Goal: Task Accomplishment & Management: Use online tool/utility

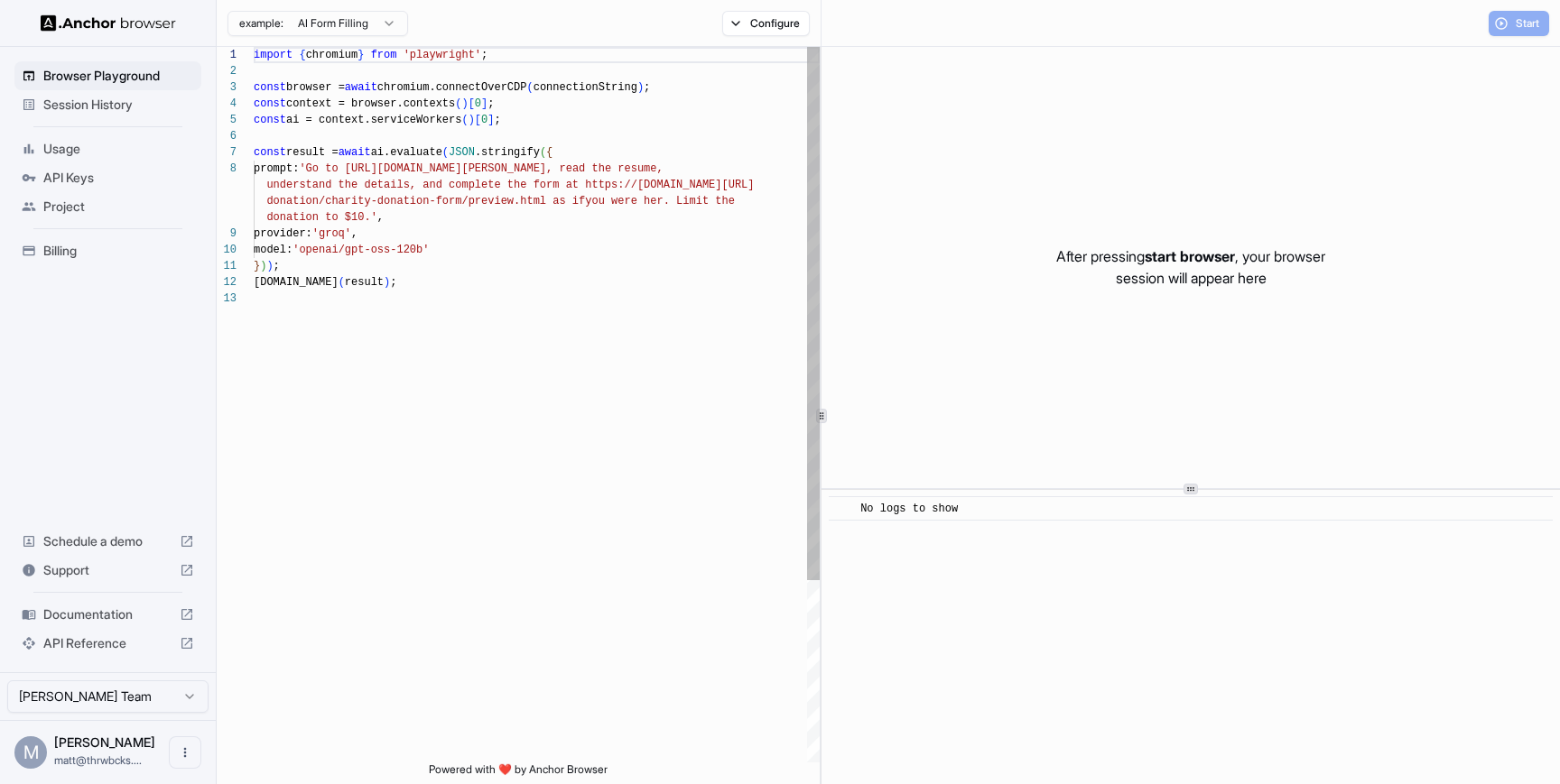
scroll to position [114, 0]
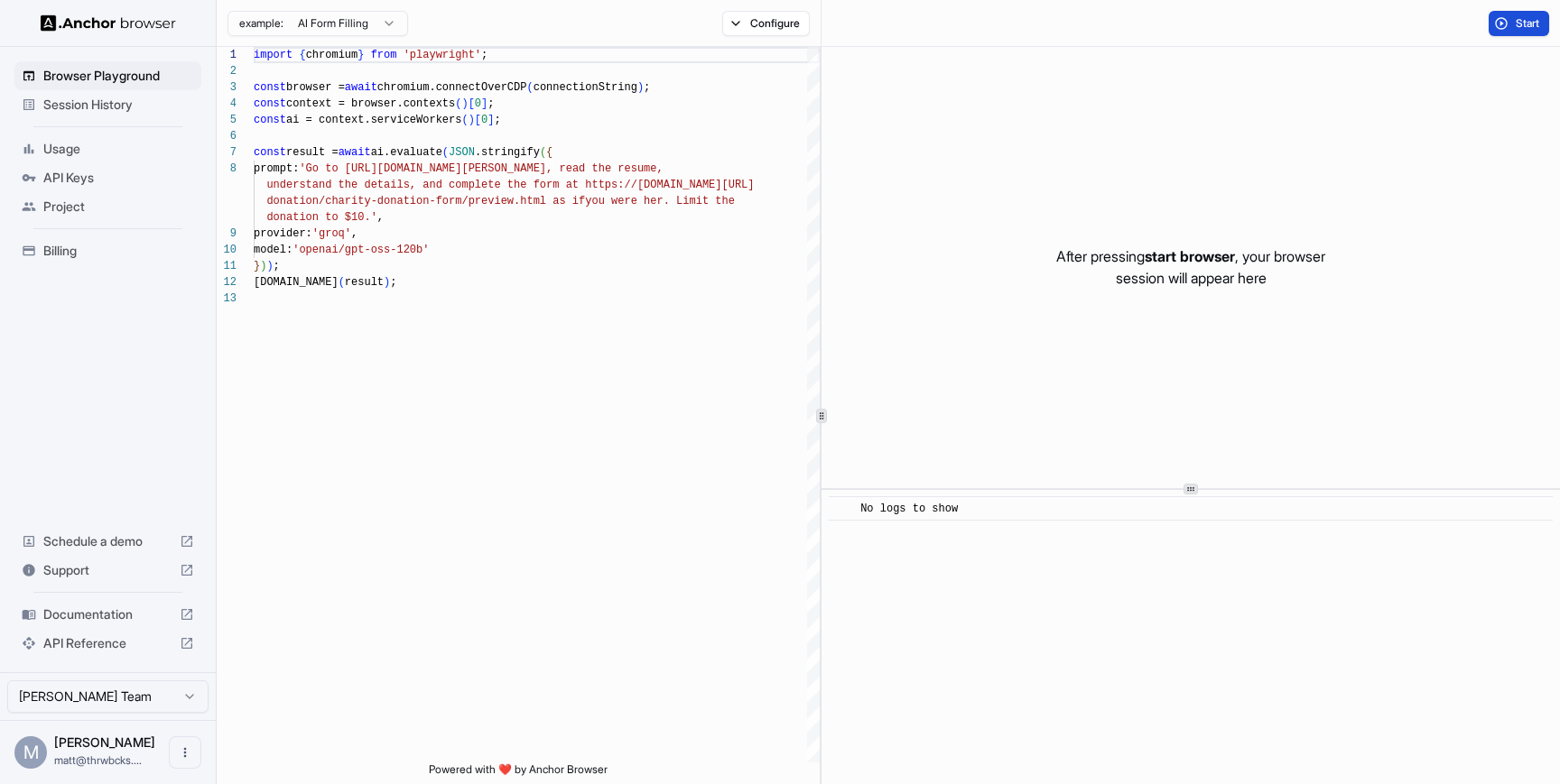
click at [1523, 31] on button "Start" at bounding box center [1518, 23] width 60 height 25
click at [81, 198] on span "Project" at bounding box center [119, 206] width 151 height 18
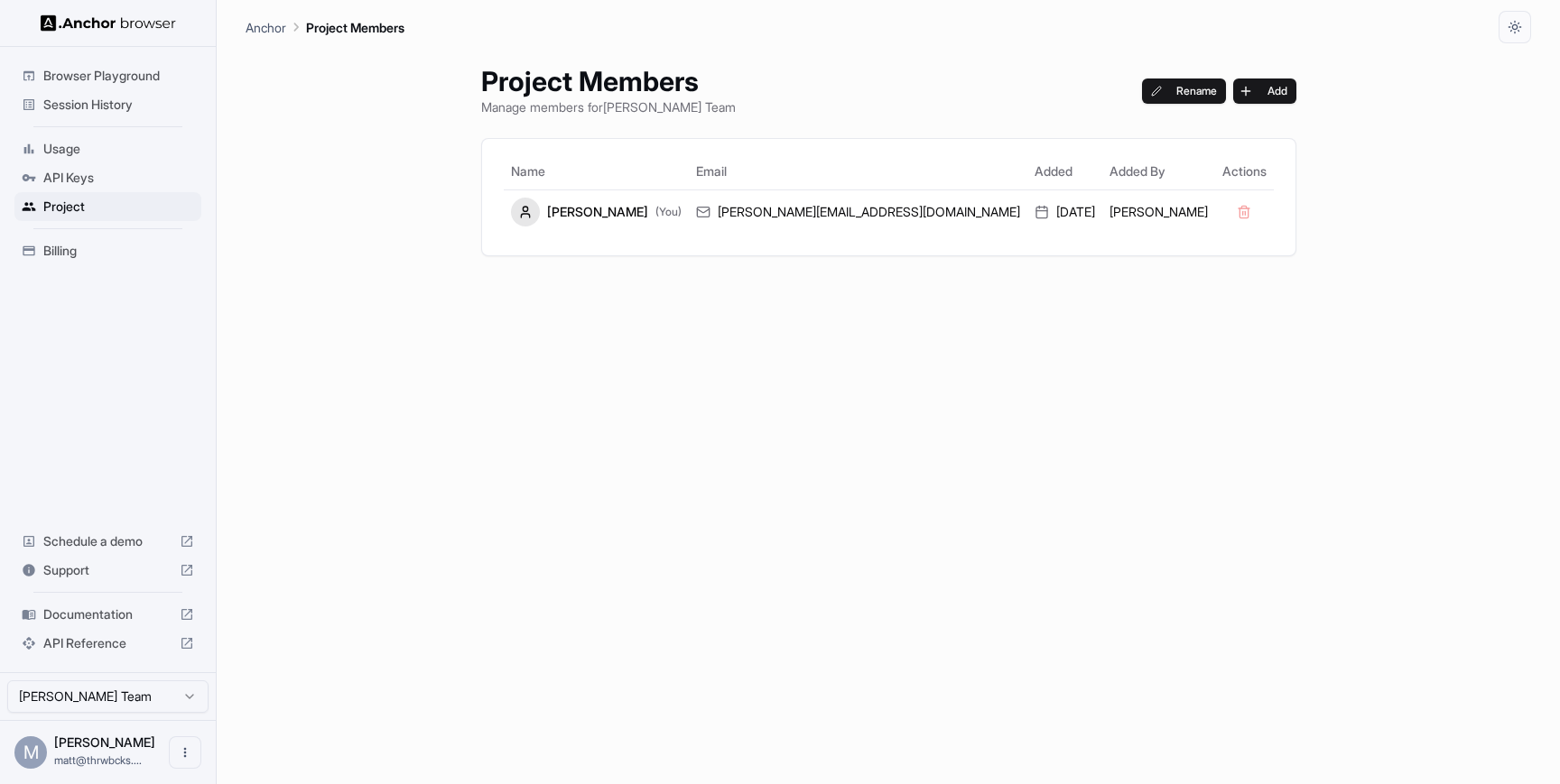
click at [81, 24] on img at bounding box center [108, 23] width 135 height 18
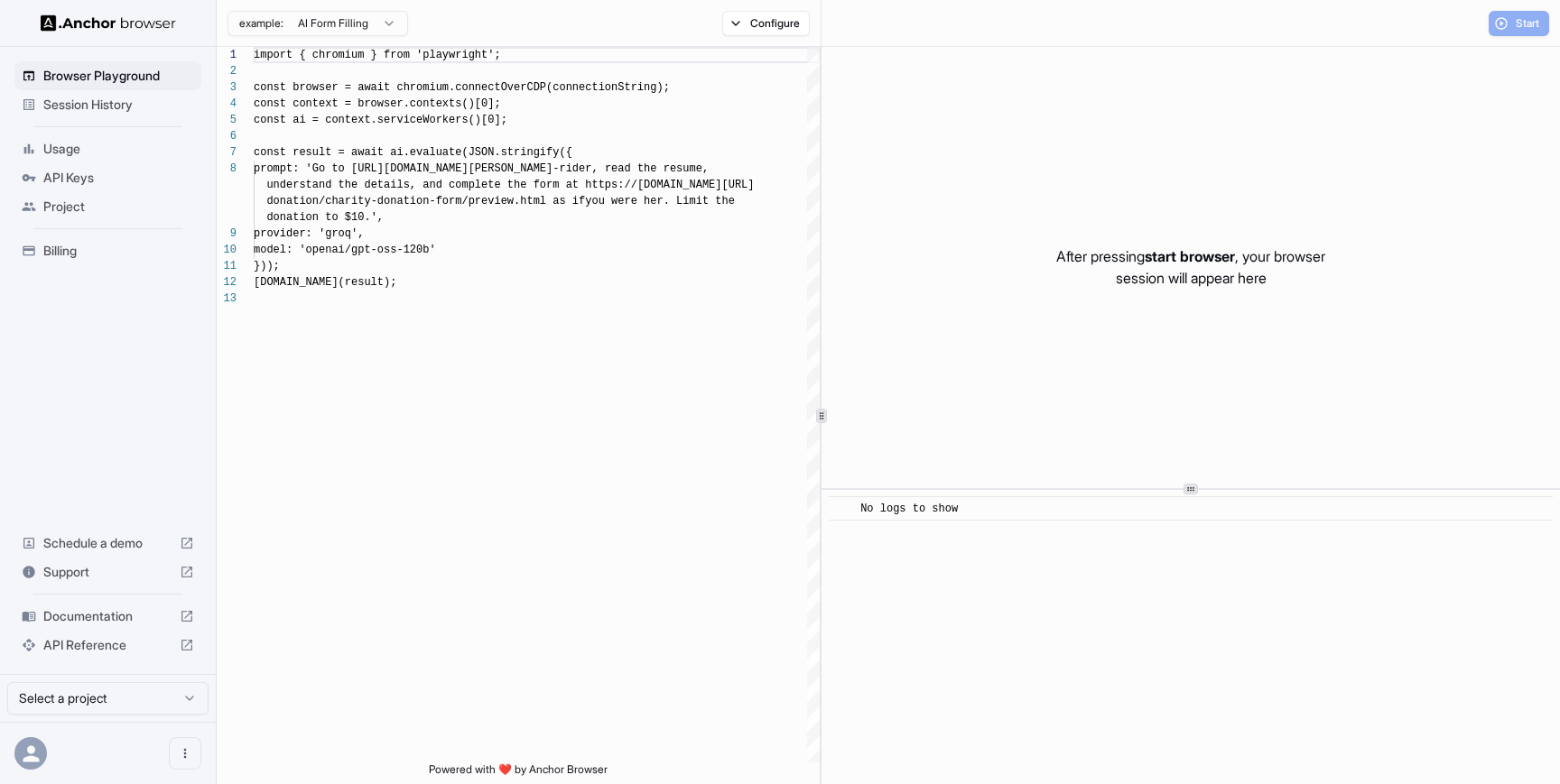
scroll to position [114, 0]
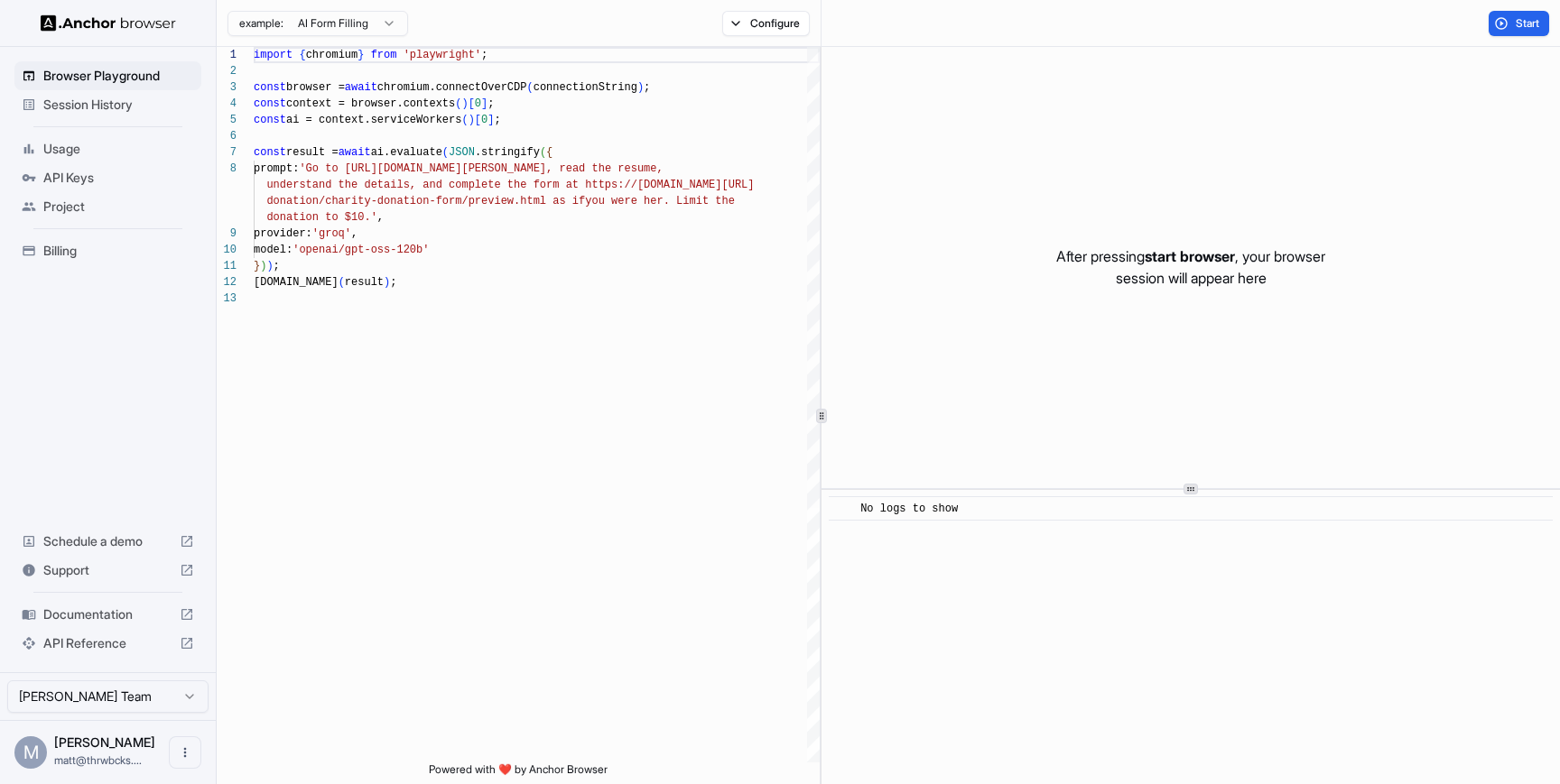
click at [370, 23] on html "Browser Playground Session History Usage API Keys Project Billing Schedule a de…" at bounding box center [780, 392] width 1560 height 784
click at [780, 19] on html "Browser Playground Session History Usage API Keys Project Billing Schedule a de…" at bounding box center [780, 392] width 1560 height 784
click at [763, 19] on button "Configure" at bounding box center [766, 23] width 88 height 25
click at [935, 177] on button "Select Profile..." at bounding box center [961, 181] width 181 height 25
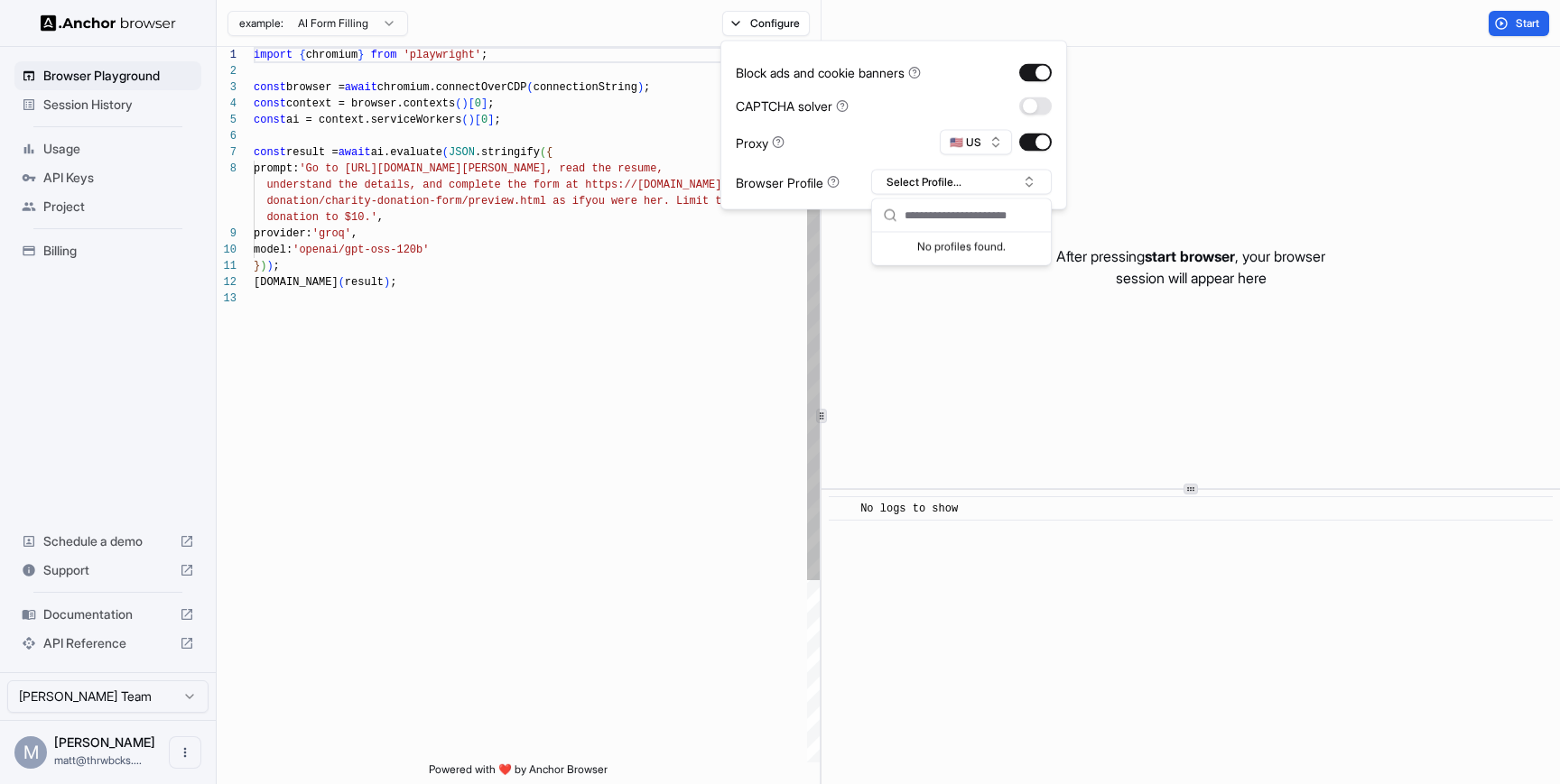
scroll to position [81, 0]
click at [636, 323] on div "import { chromium } from 'playwright' ; const browser = await chromium.connectO…" at bounding box center [536, 527] width 566 height 959
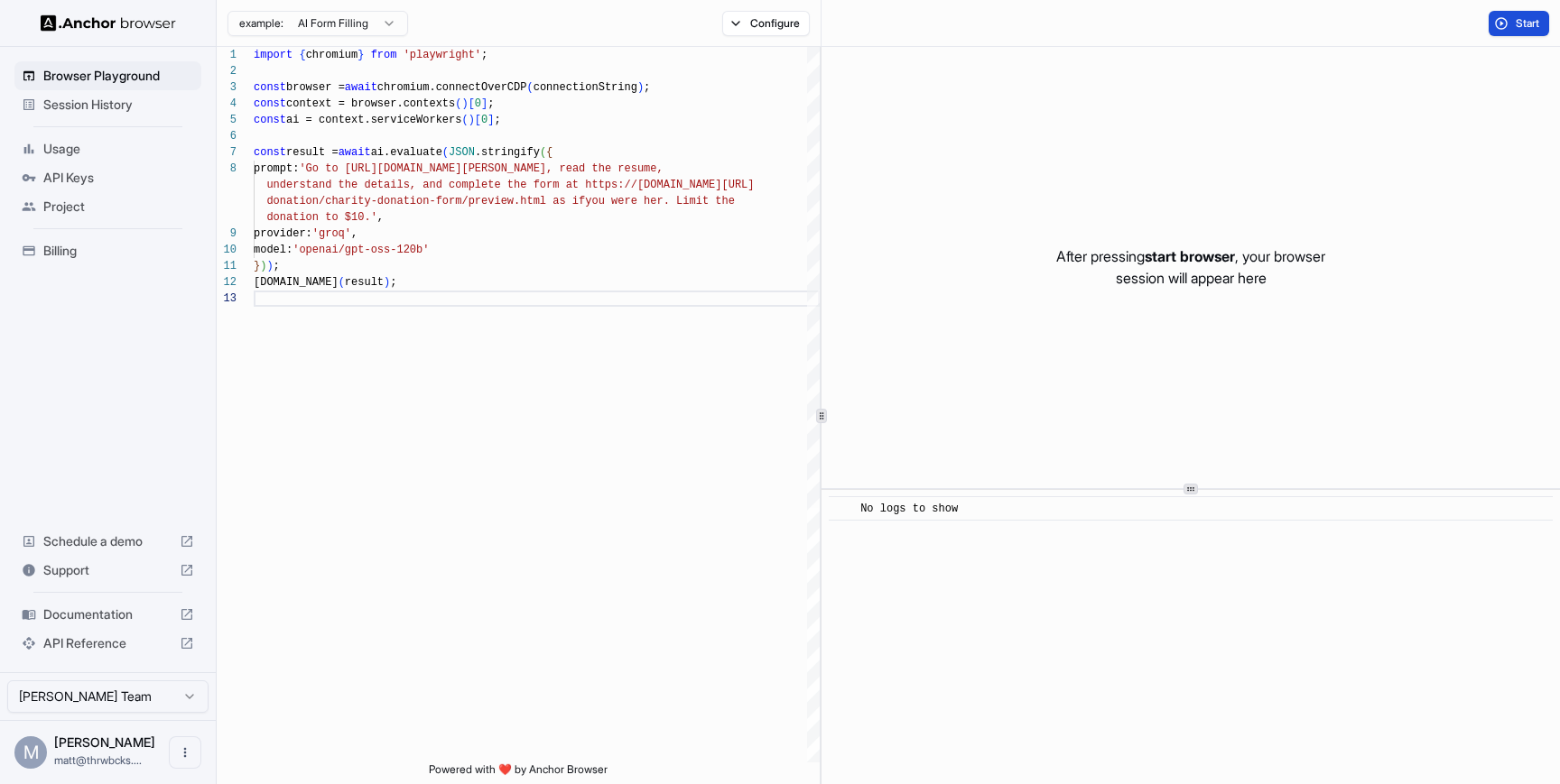
click at [1538, 24] on span "Start" at bounding box center [1528, 24] width 25 height 15
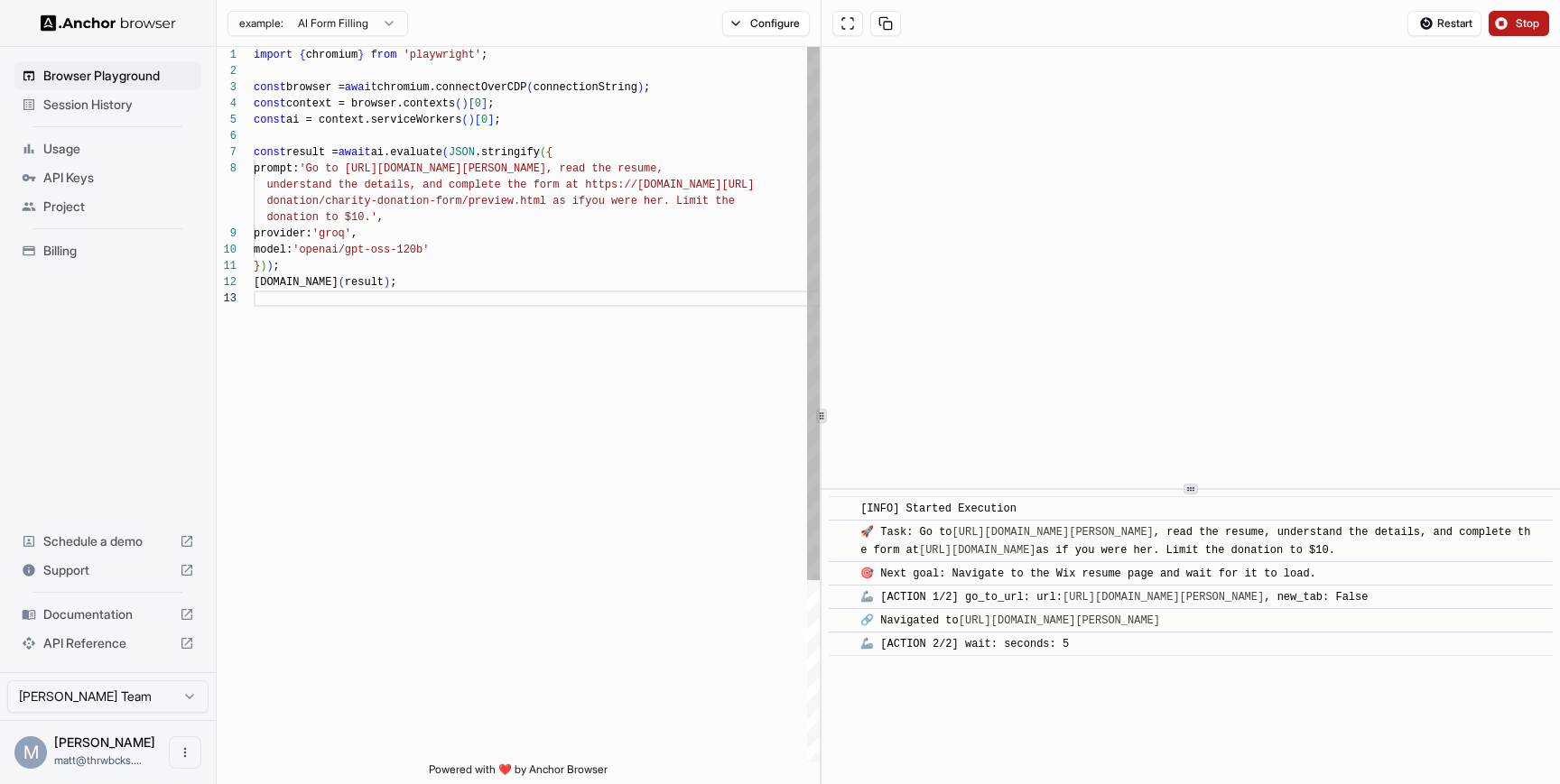
click at [675, 129] on div "import { chromium } from 'playwright' ; const browser = await chromium.connectO…" at bounding box center [536, 527] width 566 height 959
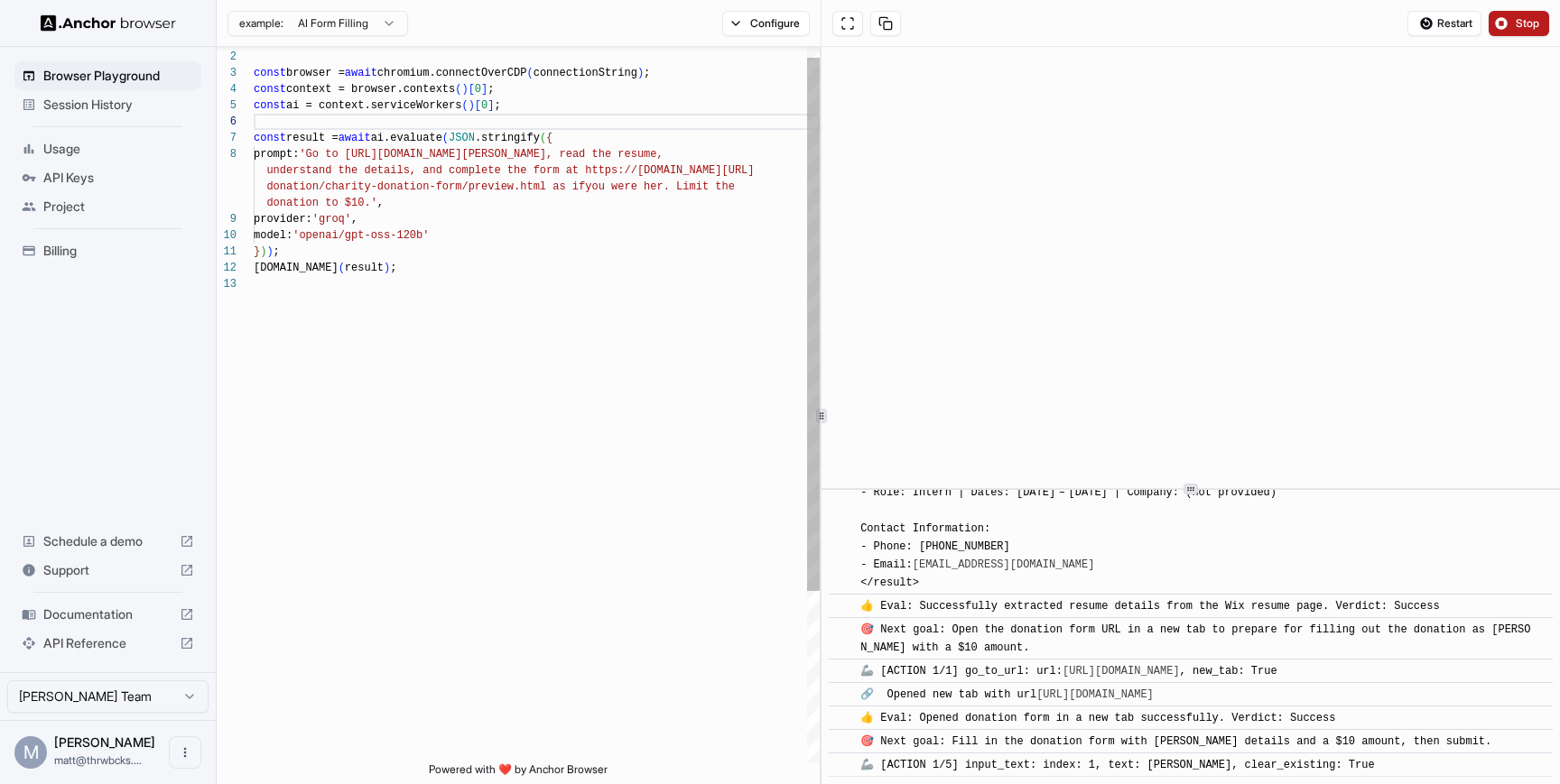
scroll to position [114, 0]
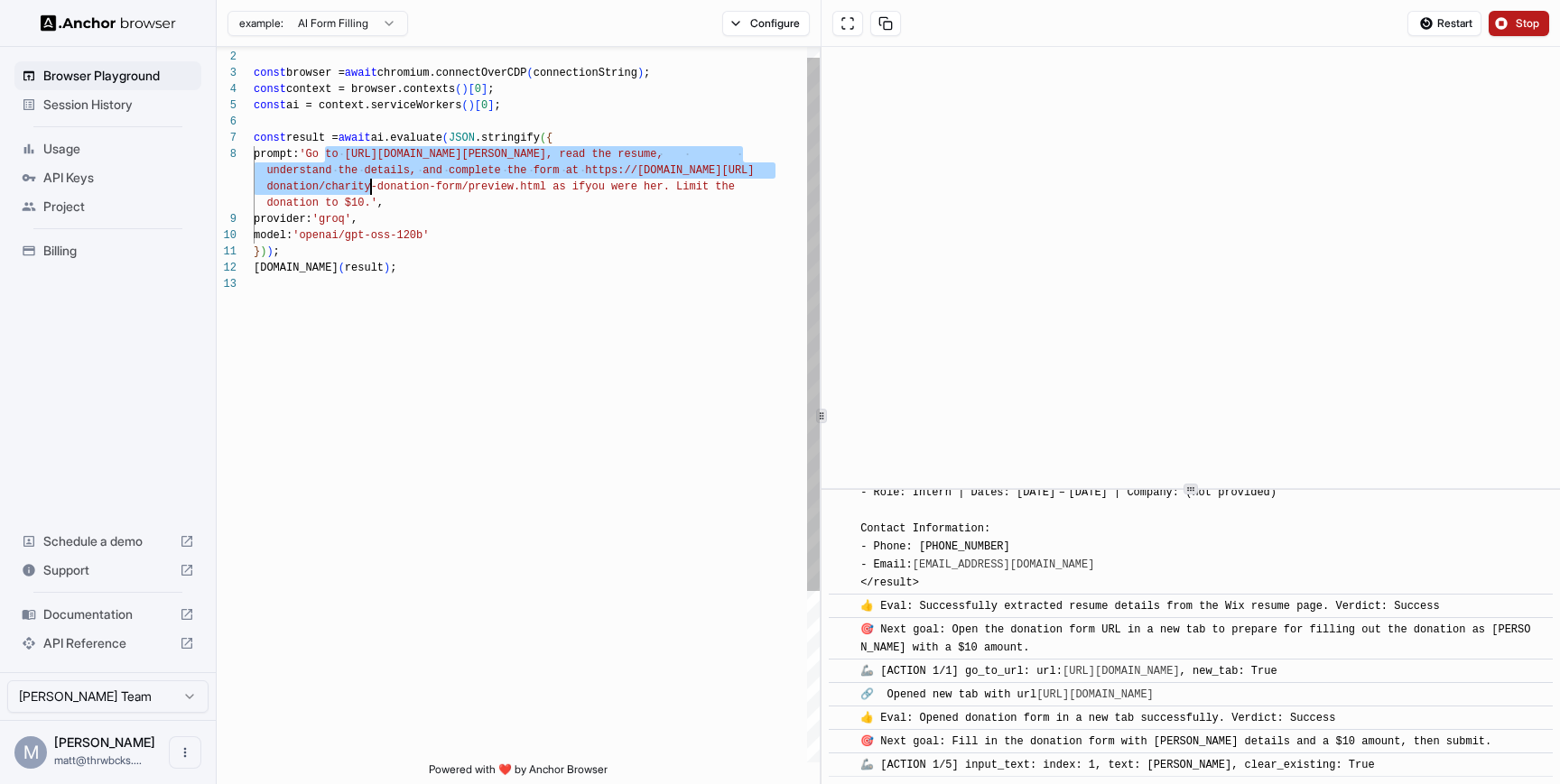
type textarea "**********"
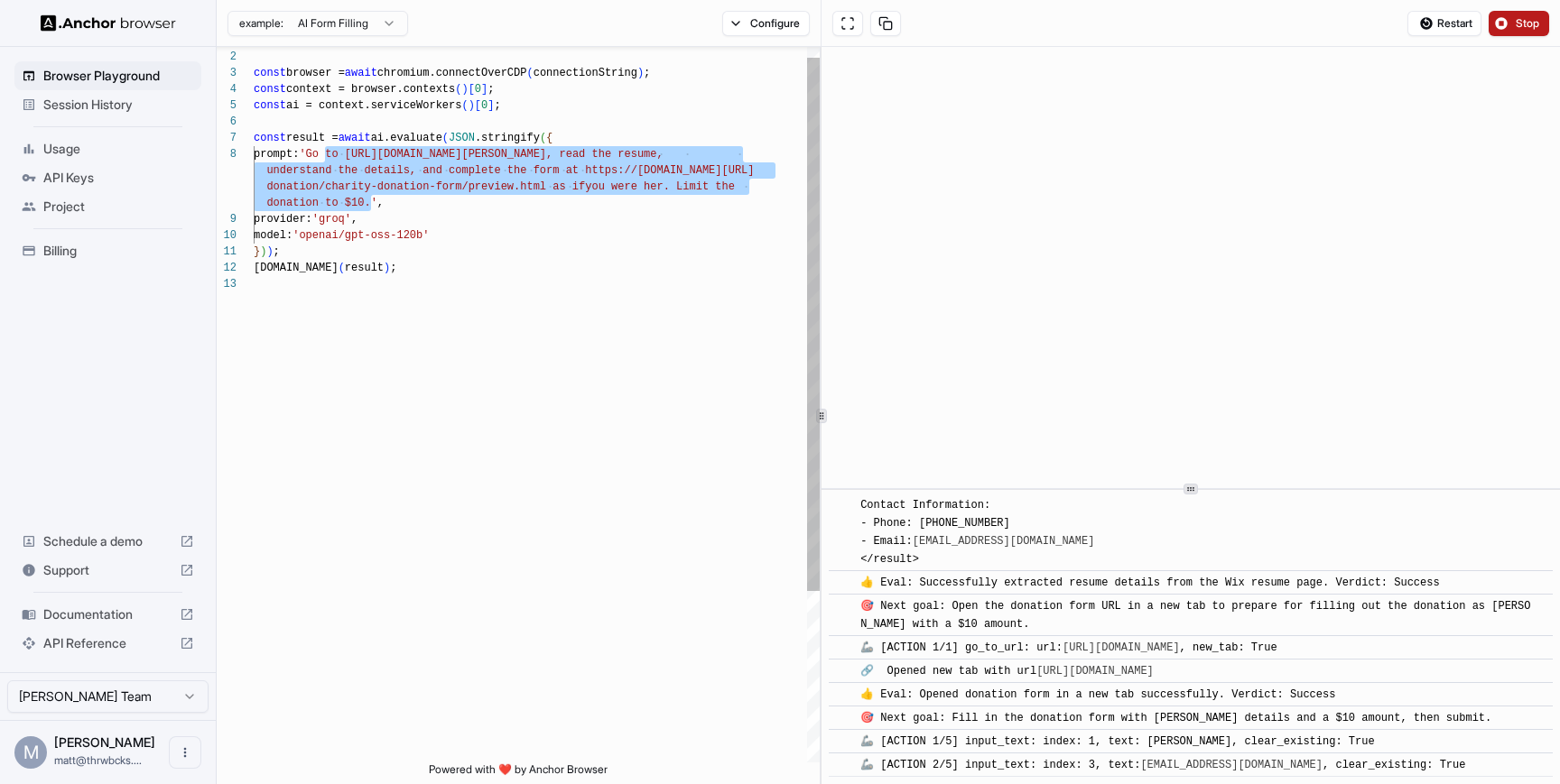
drag, startPoint x: 326, startPoint y: 153, endPoint x: 371, endPoint y: 197, distance: 62.9
click at [371, 197] on div "const browser = await chromium.connectOverCDP ( connectionString ) ; const cont…" at bounding box center [536, 512] width 566 height 959
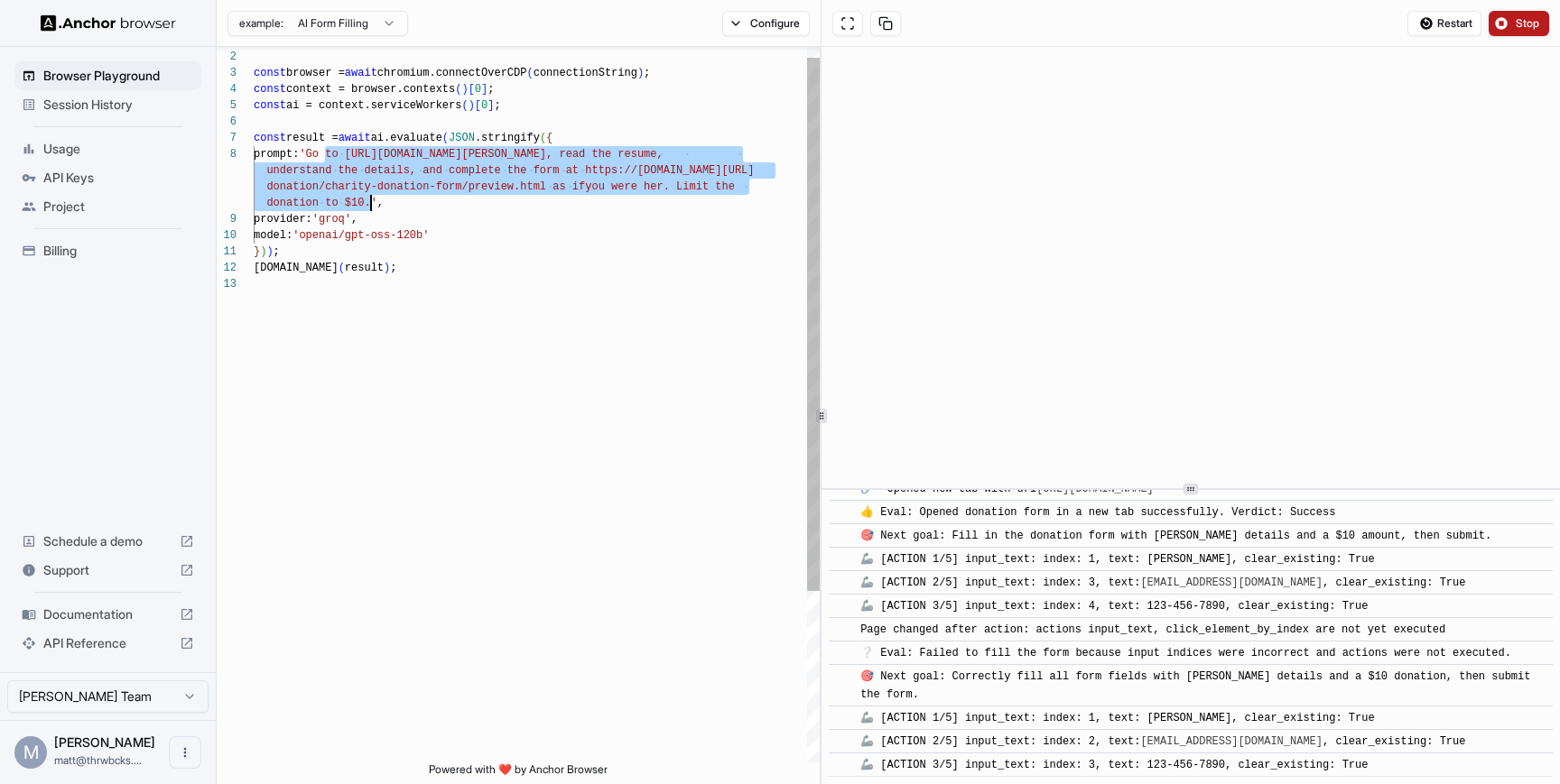
scroll to position [892, 0]
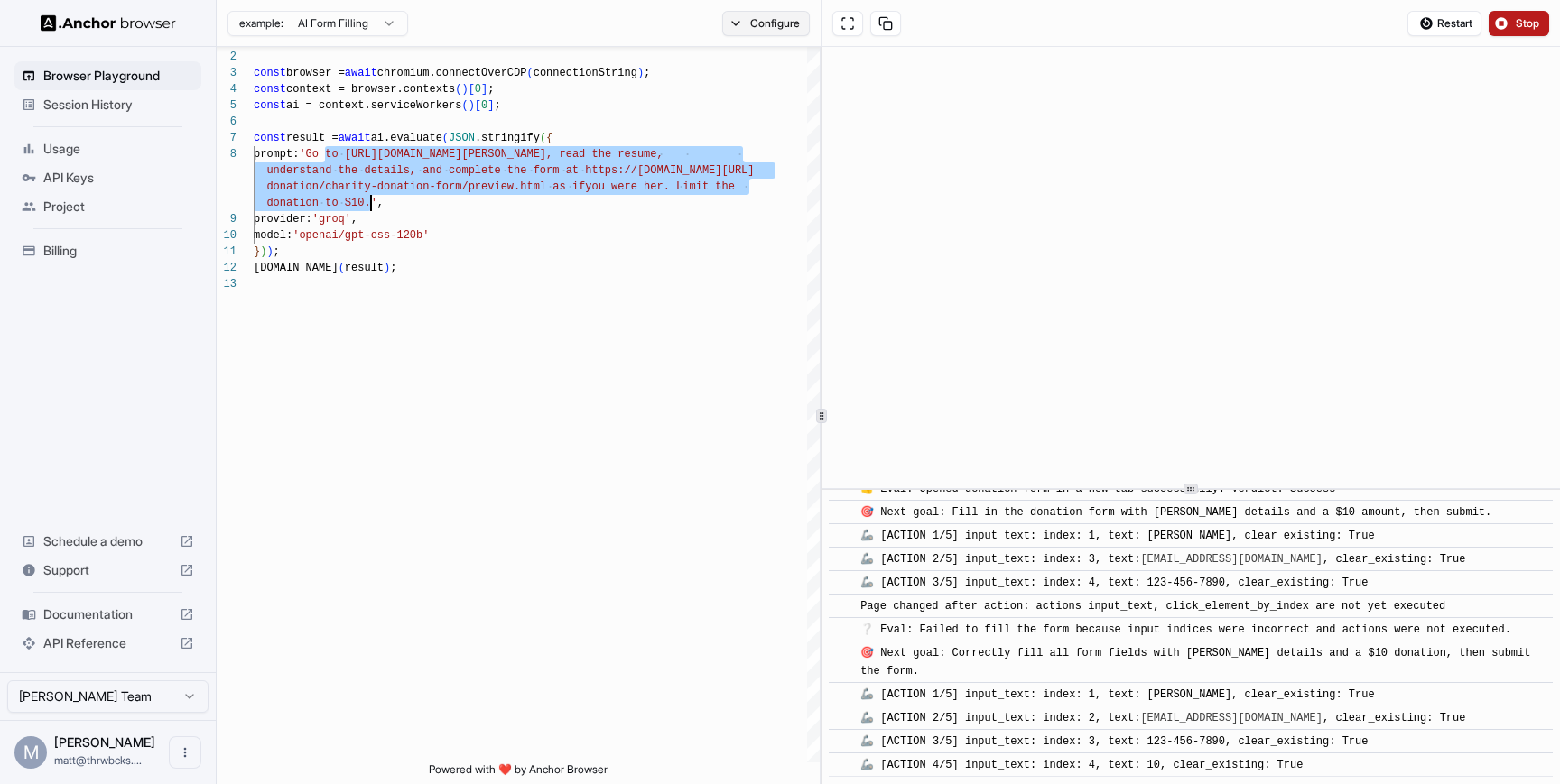
click at [757, 24] on button "Configure" at bounding box center [766, 23] width 88 height 25
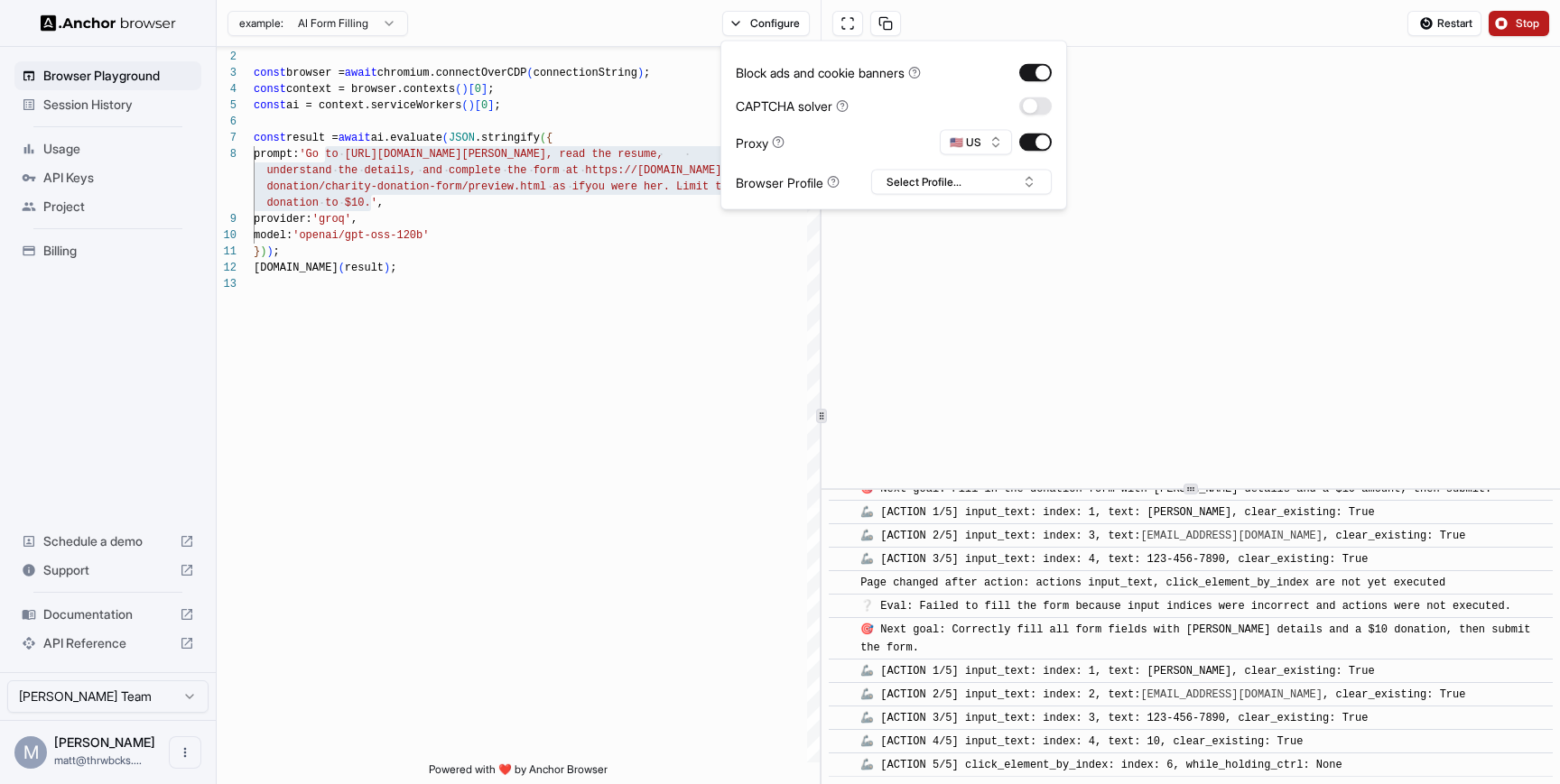
scroll to position [916, 0]
click at [384, 24] on html "Browser Playground Session History Usage API Keys Project Billing Schedule a de…" at bounding box center [780, 392] width 1560 height 784
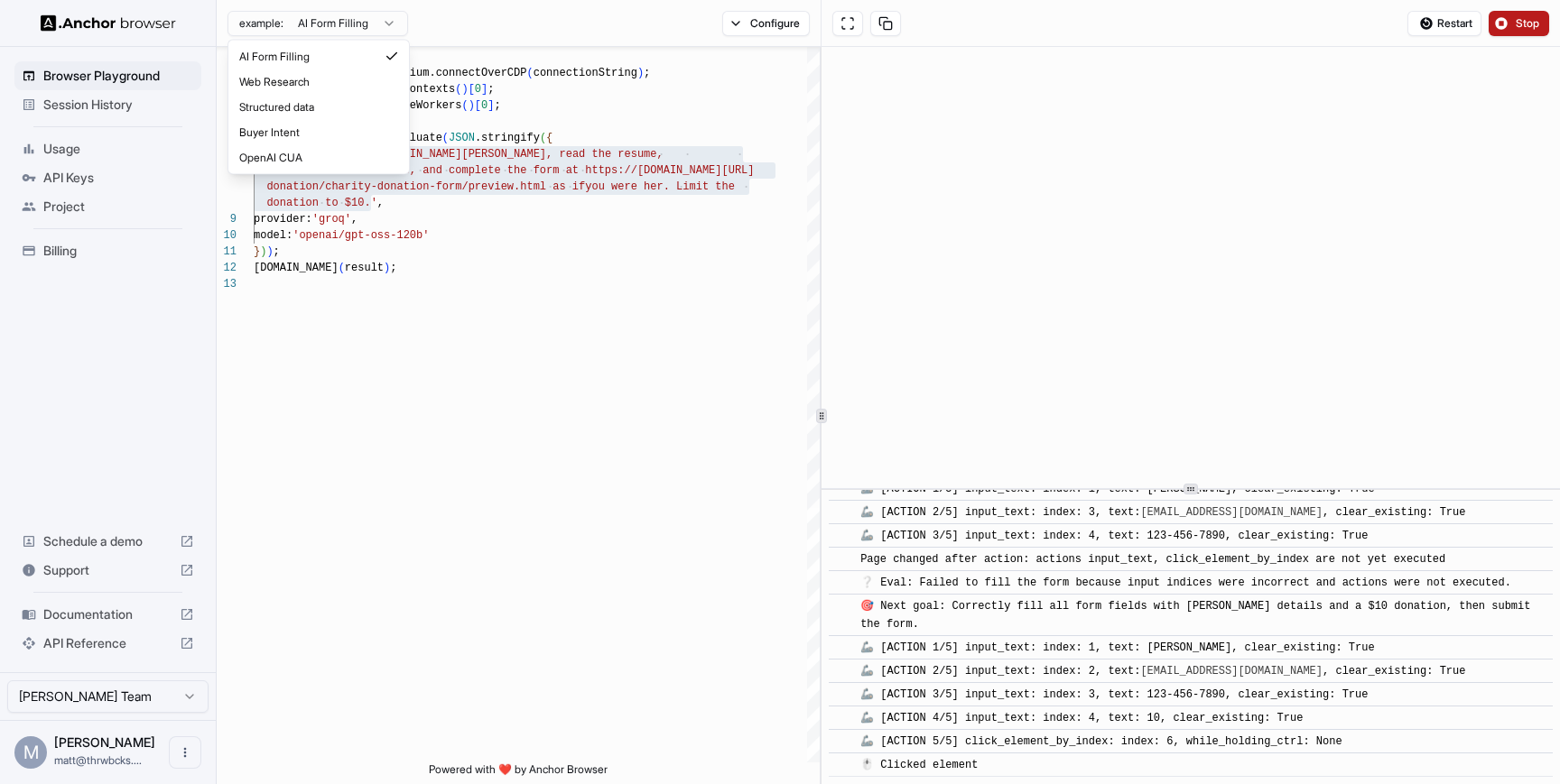
scroll to position [940, 0]
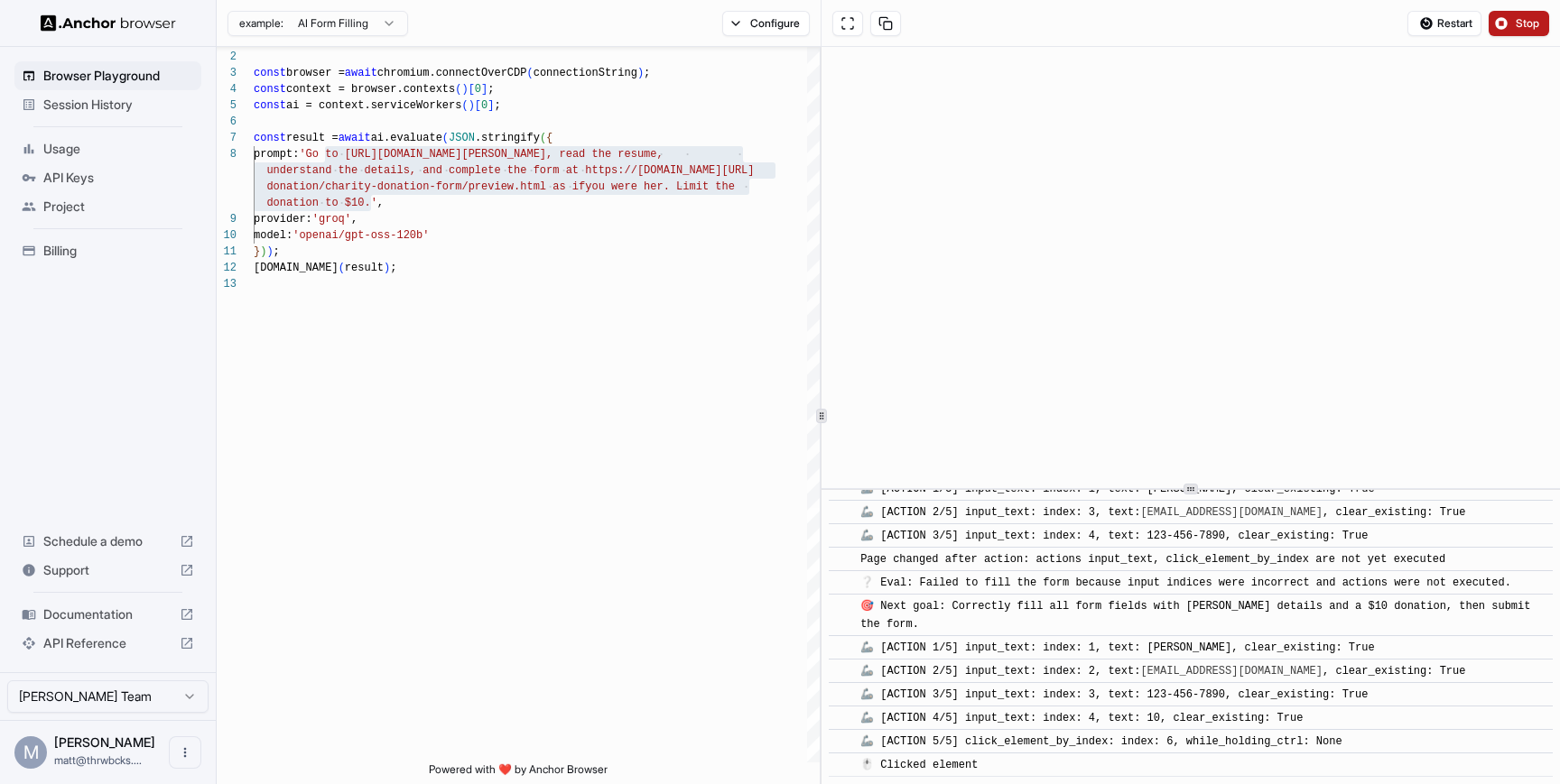
click at [134, 103] on html "Browser Playground Session History Usage API Keys Project Billing Schedule a de…" at bounding box center [780, 392] width 1560 height 784
click at [123, 103] on span "Session History" at bounding box center [119, 104] width 151 height 18
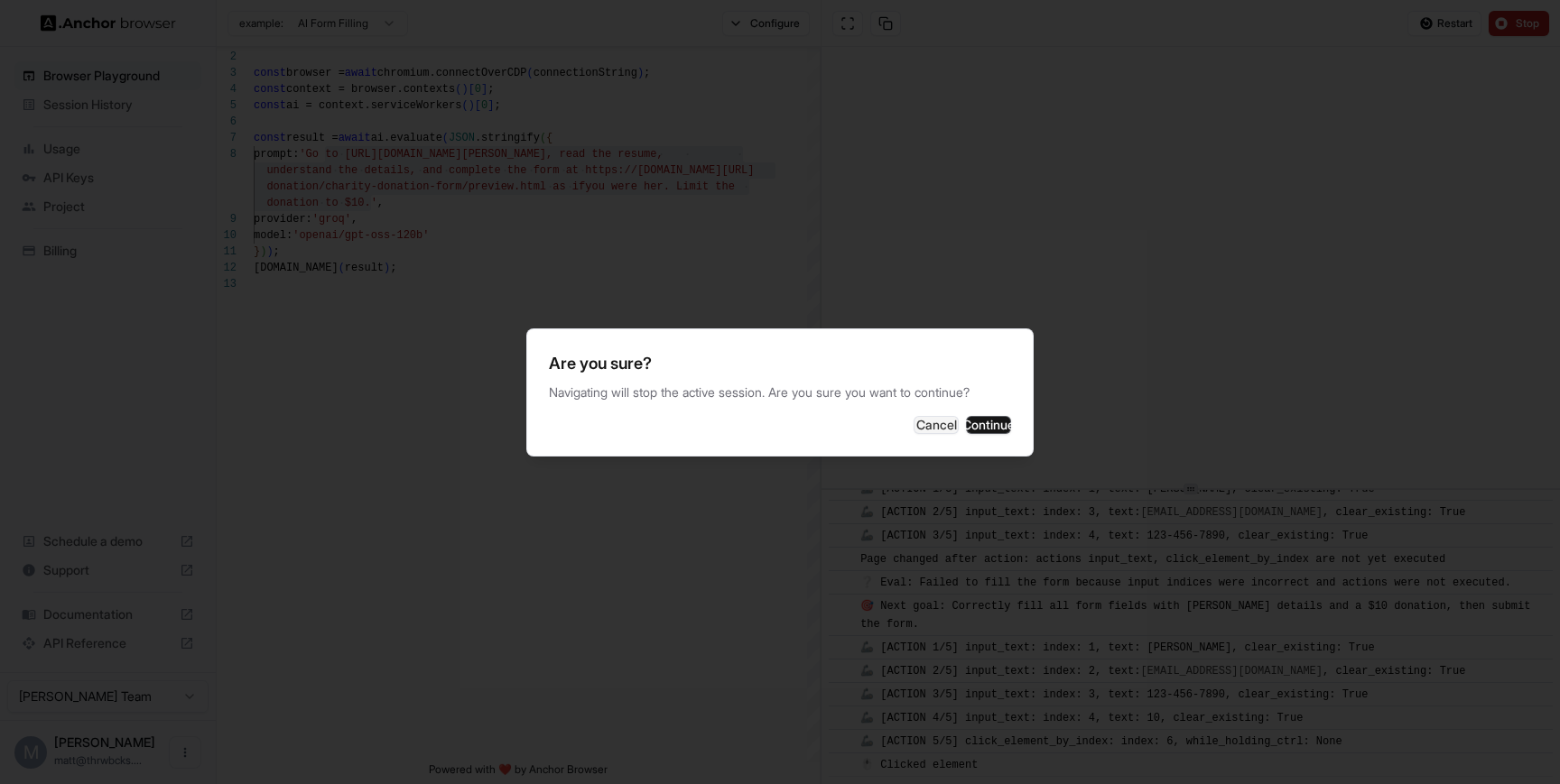
scroll to position [1206, 0]
click at [966, 416] on button "Continue" at bounding box center [988, 424] width 45 height 18
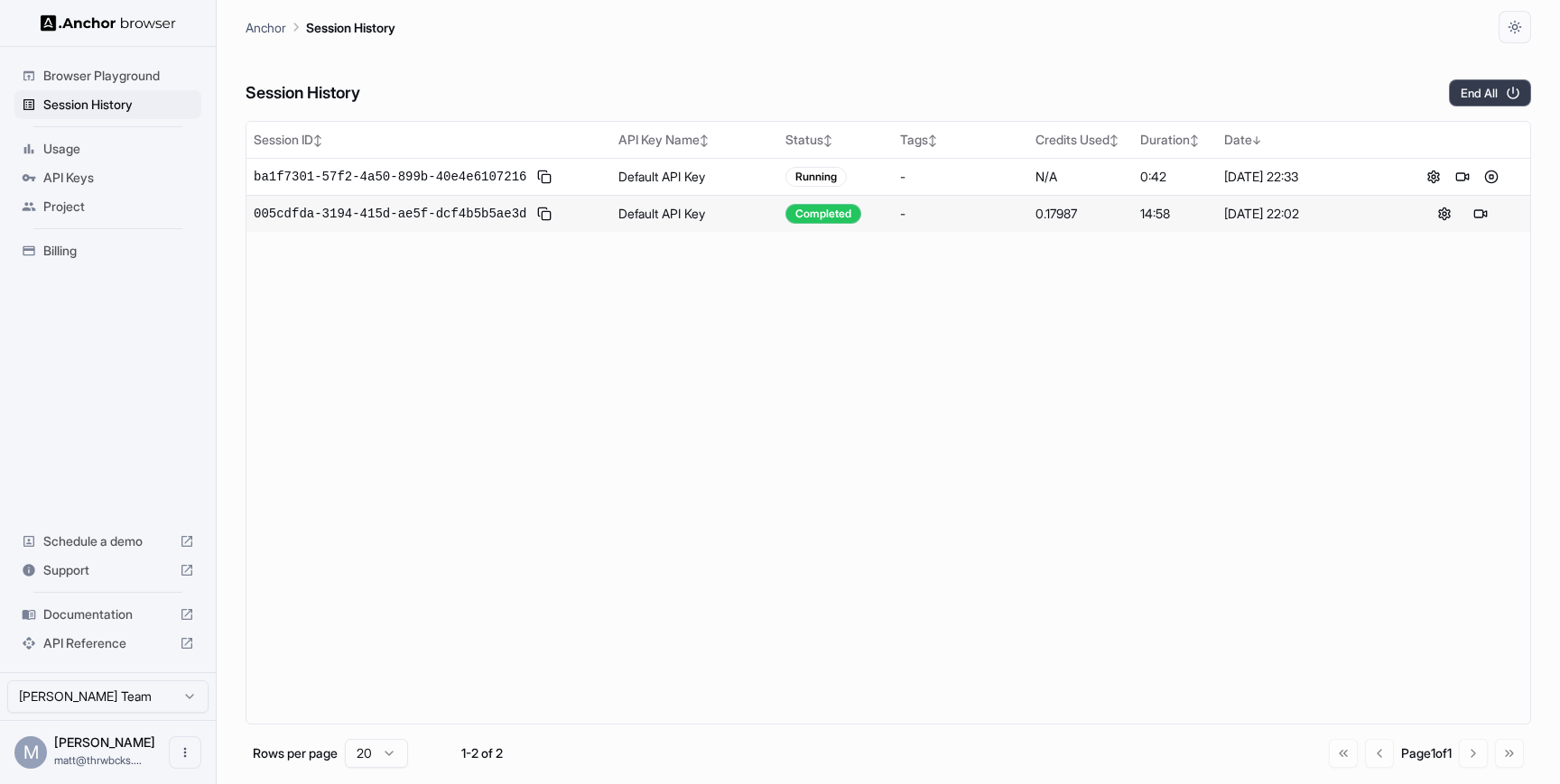
click at [1483, 101] on button "End All" at bounding box center [1490, 93] width 82 height 27
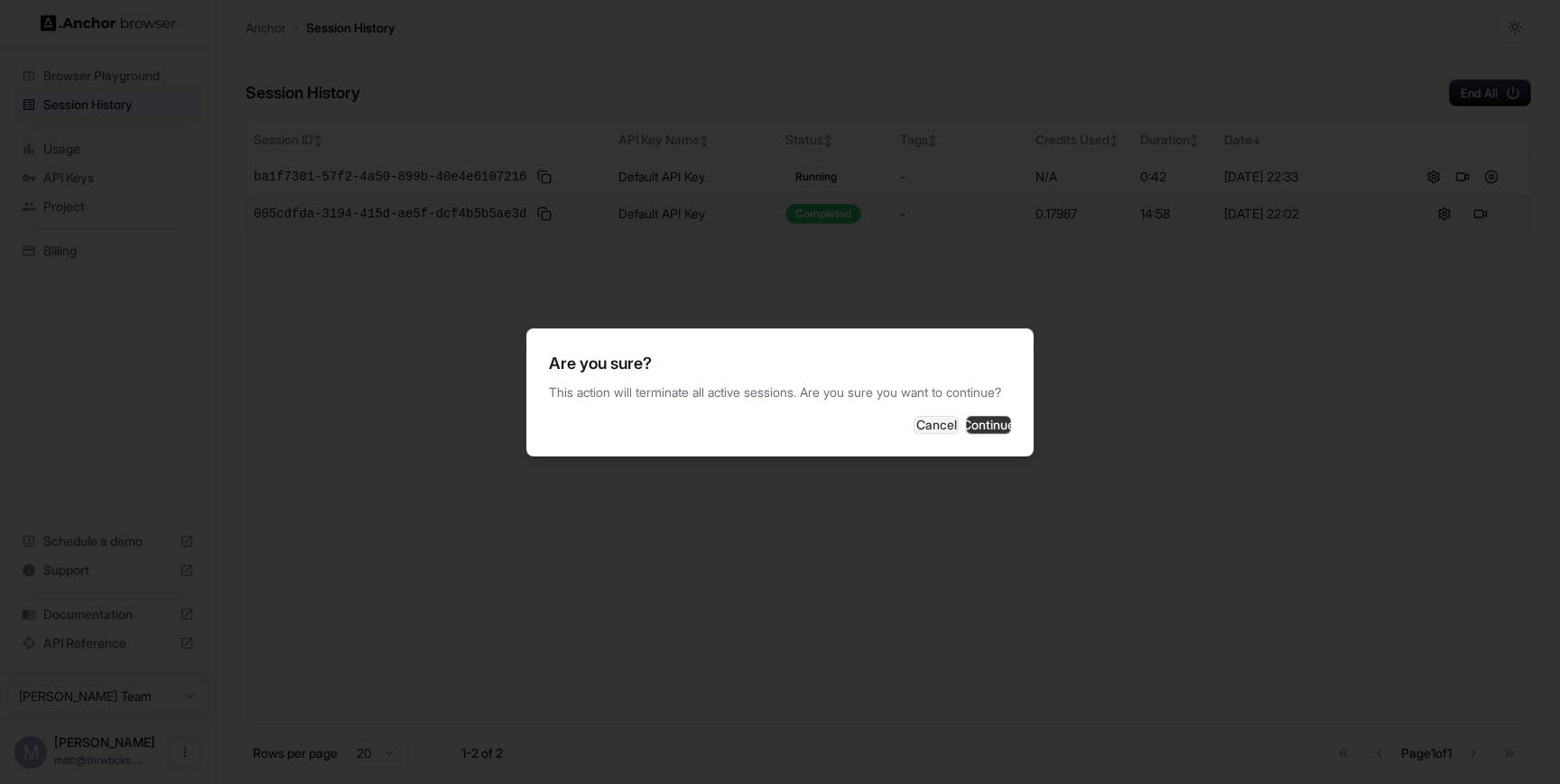
click at [982, 434] on button "Continue" at bounding box center [988, 424] width 45 height 18
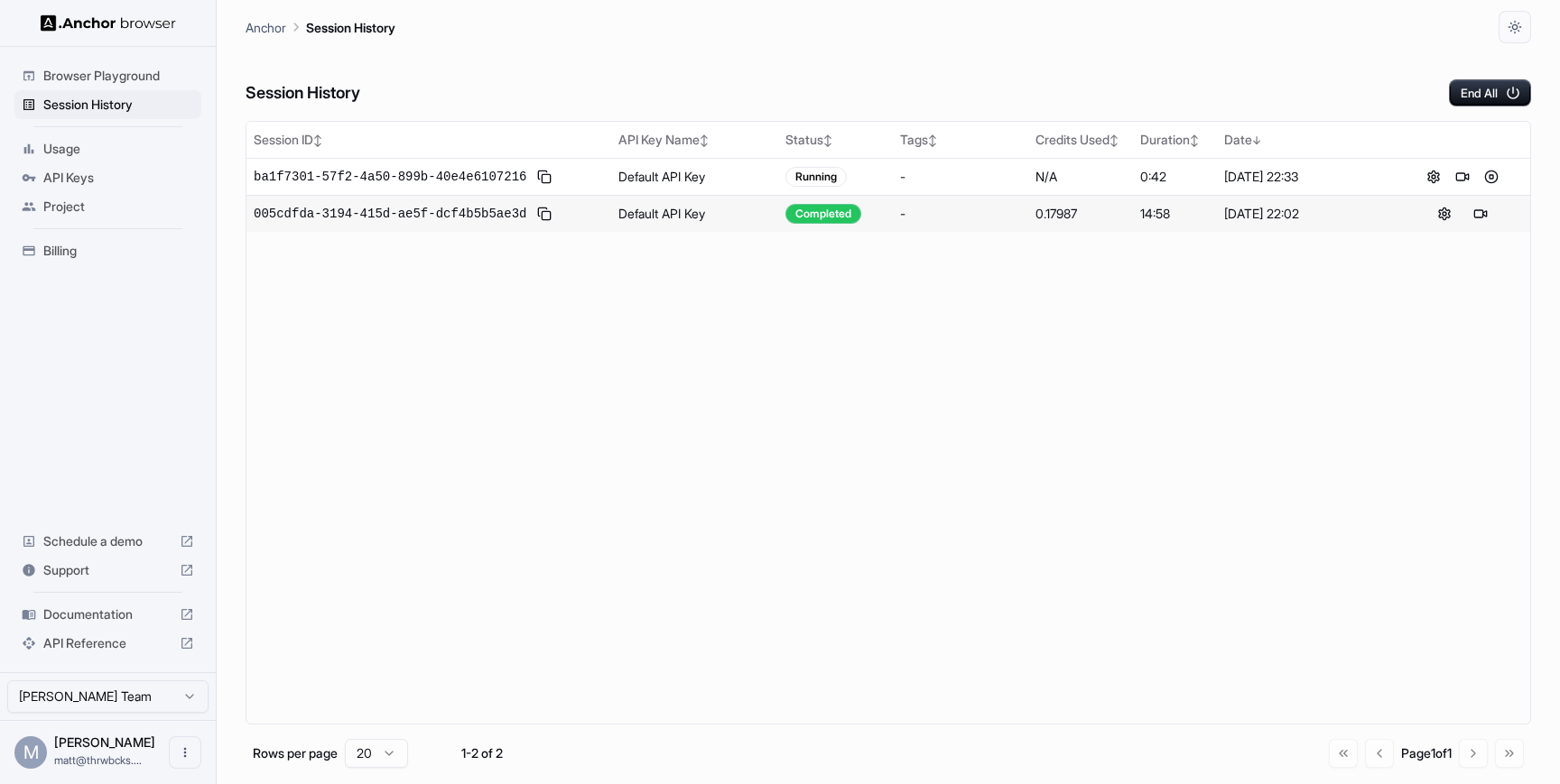
click at [147, 79] on span "Browser Playground" at bounding box center [119, 75] width 151 height 18
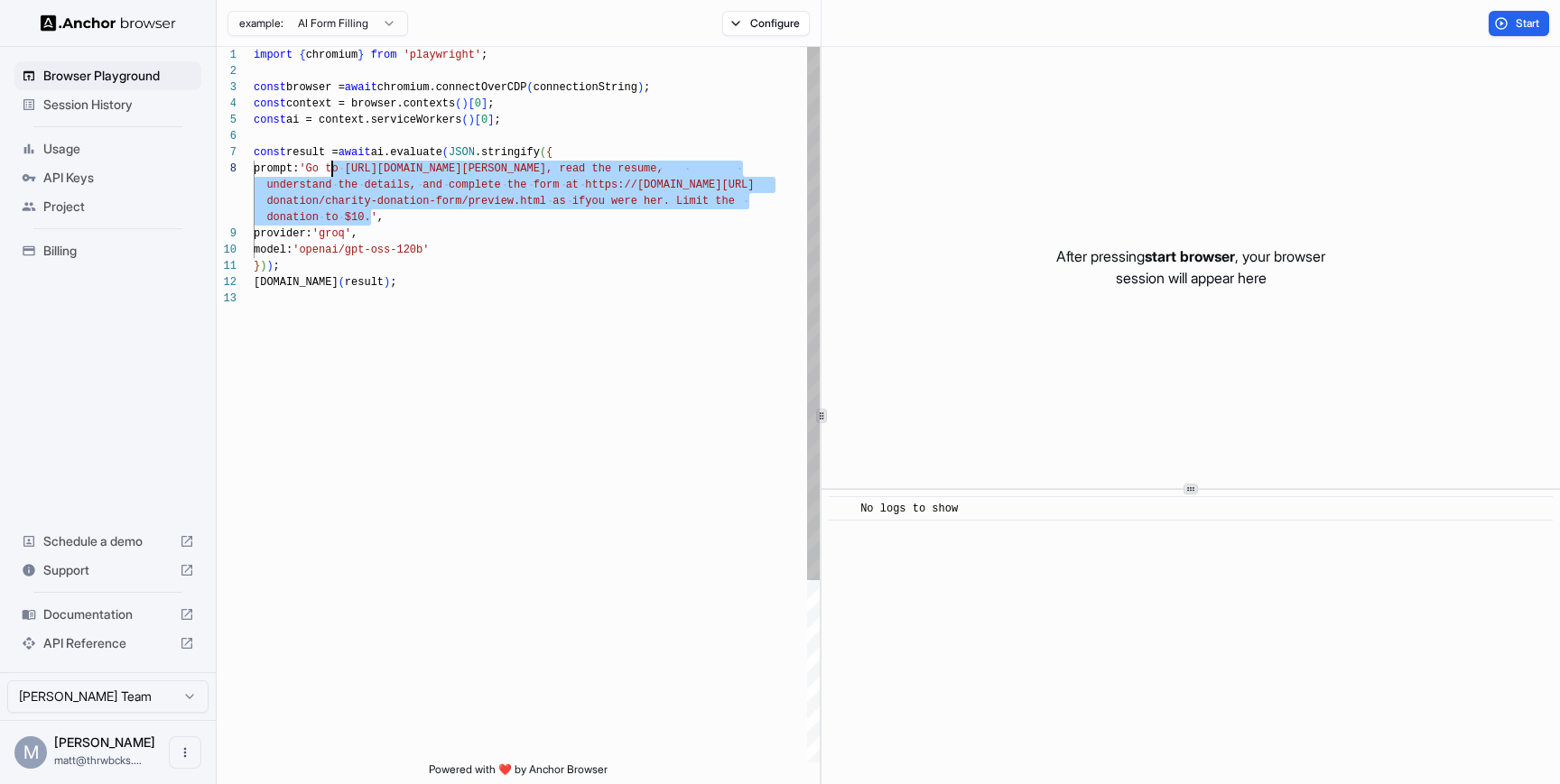
scroll to position [114, 0]
drag, startPoint x: 372, startPoint y: 218, endPoint x: 328, endPoint y: 173, distance: 62.9
click at [328, 173] on div "import { chromium } from 'playwright' ; const browser = await chromium.connectO…" at bounding box center [536, 527] width 566 height 959
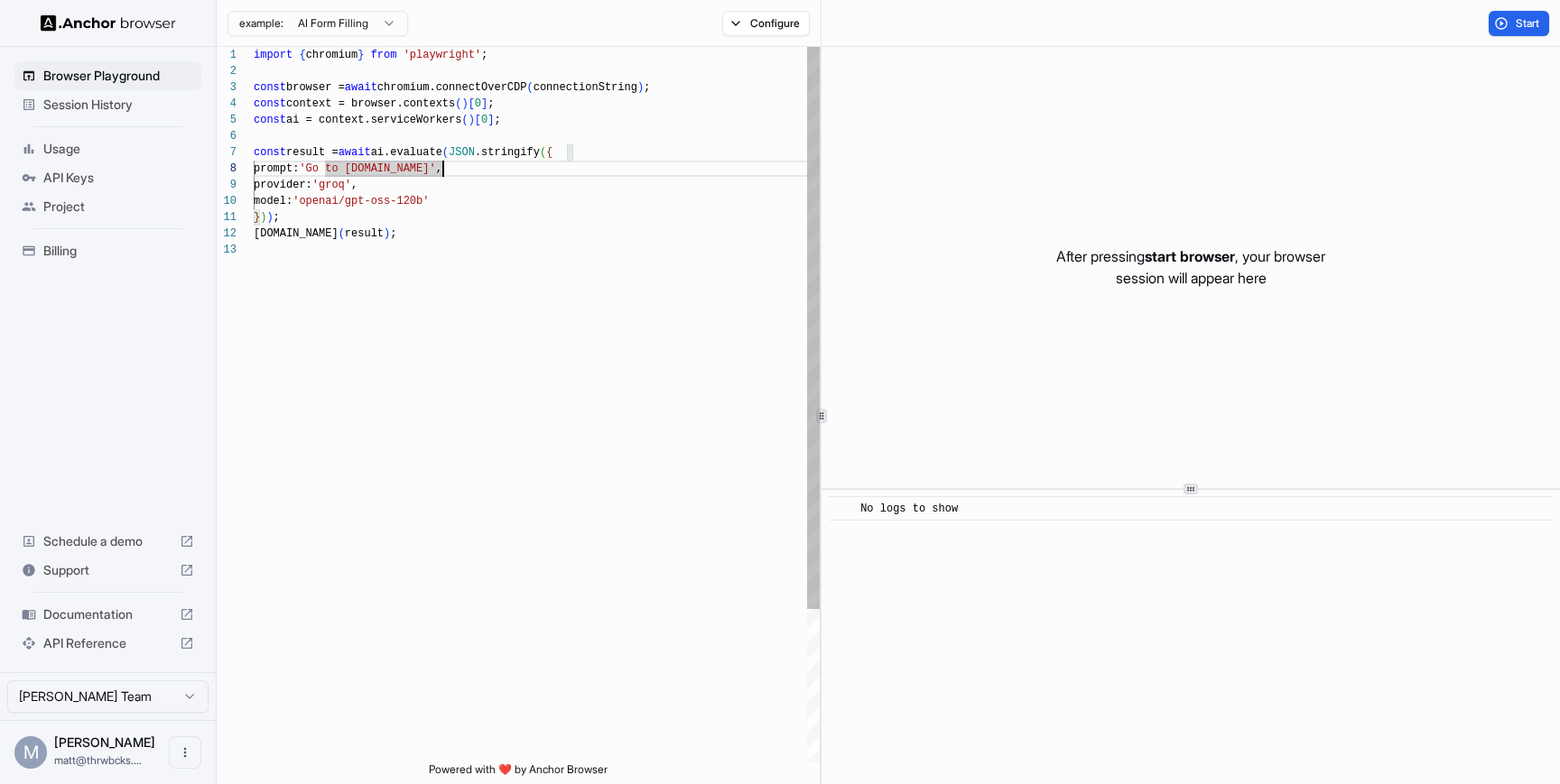
click at [368, 167] on div "import { chromium } from 'playwright' ; const browser = await chromium.connectO…" at bounding box center [536, 503] width 566 height 911
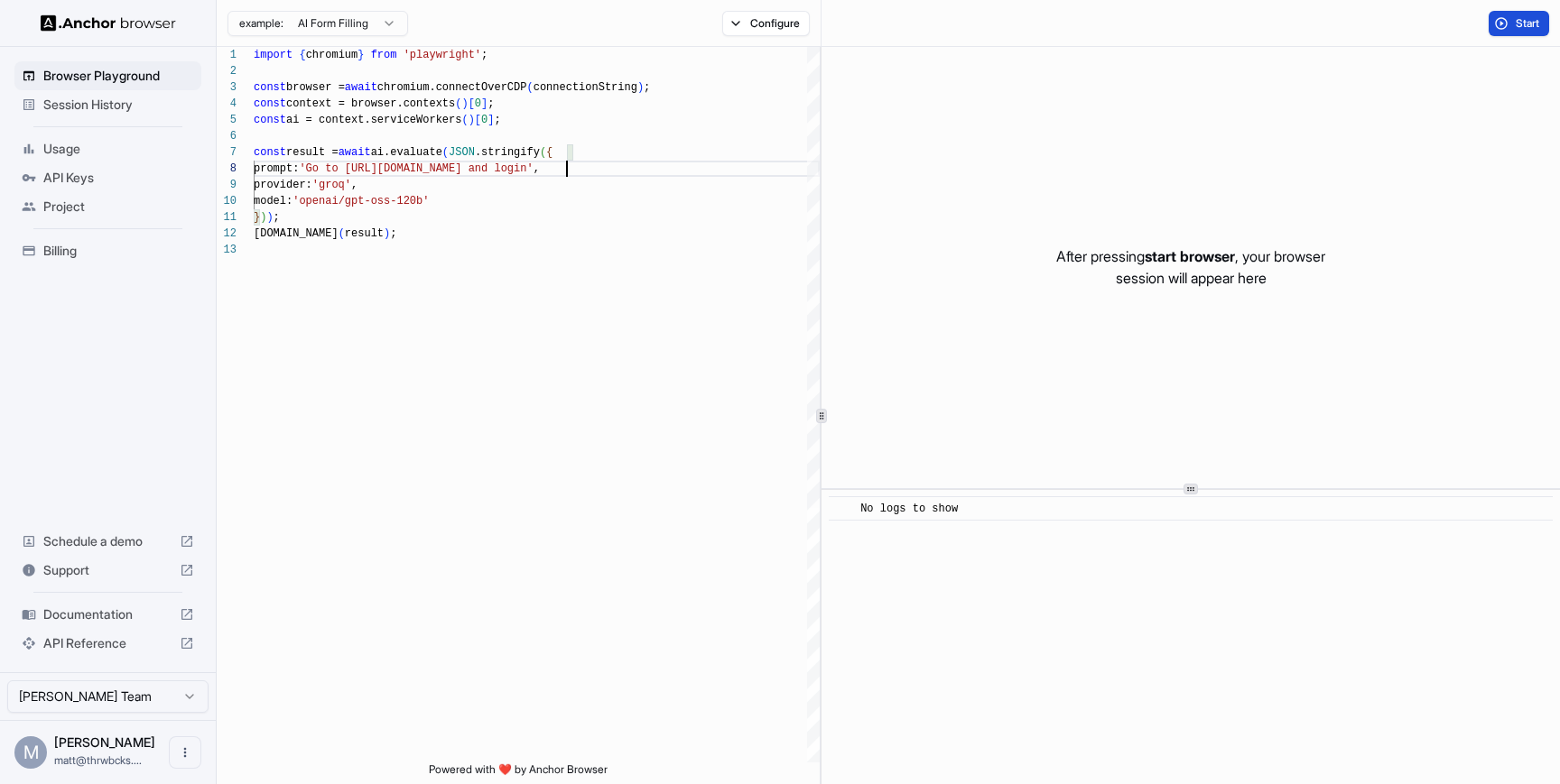
click at [1535, 28] on span "Start" at bounding box center [1528, 24] width 25 height 15
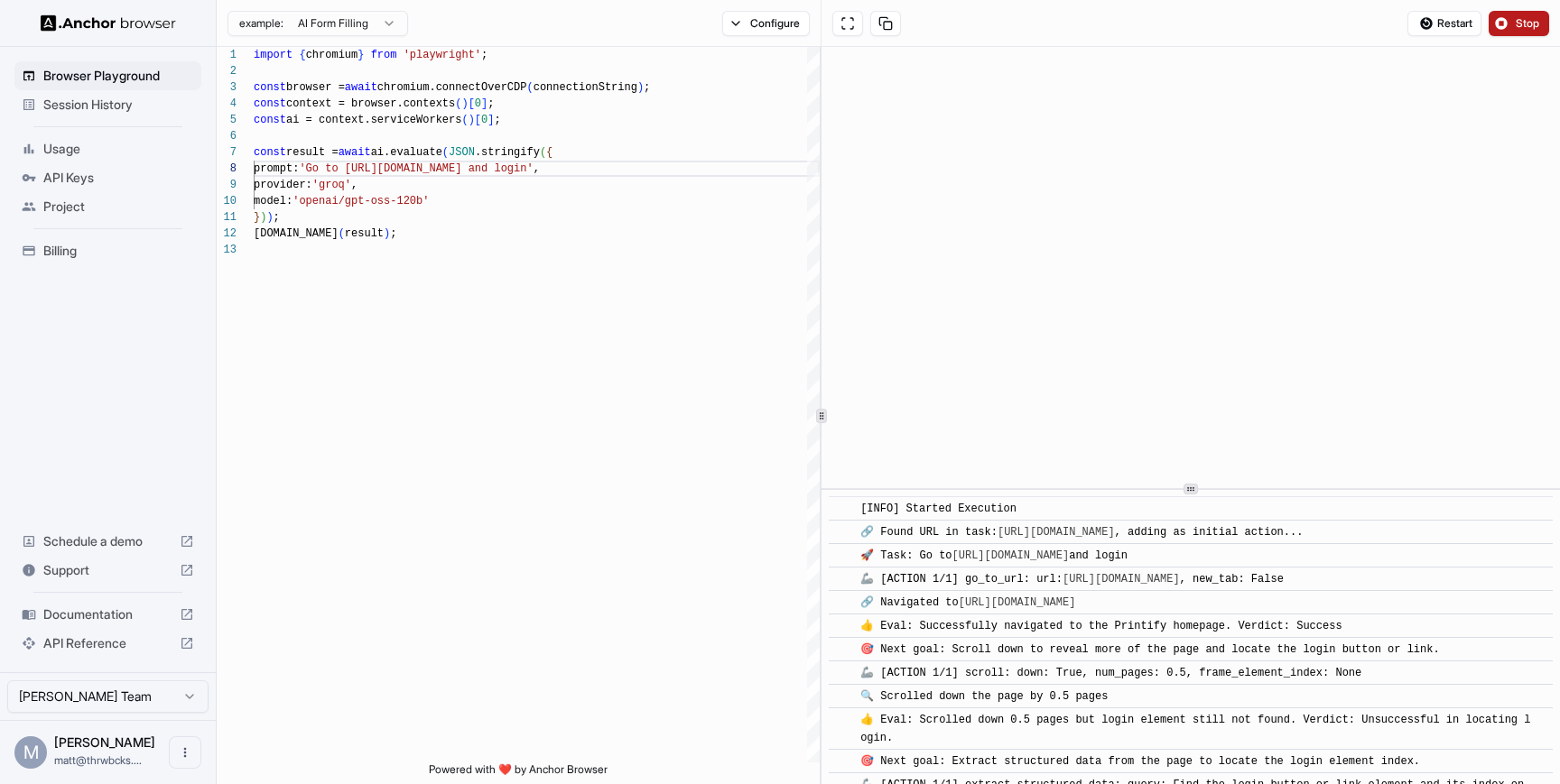
scroll to position [605, 0]
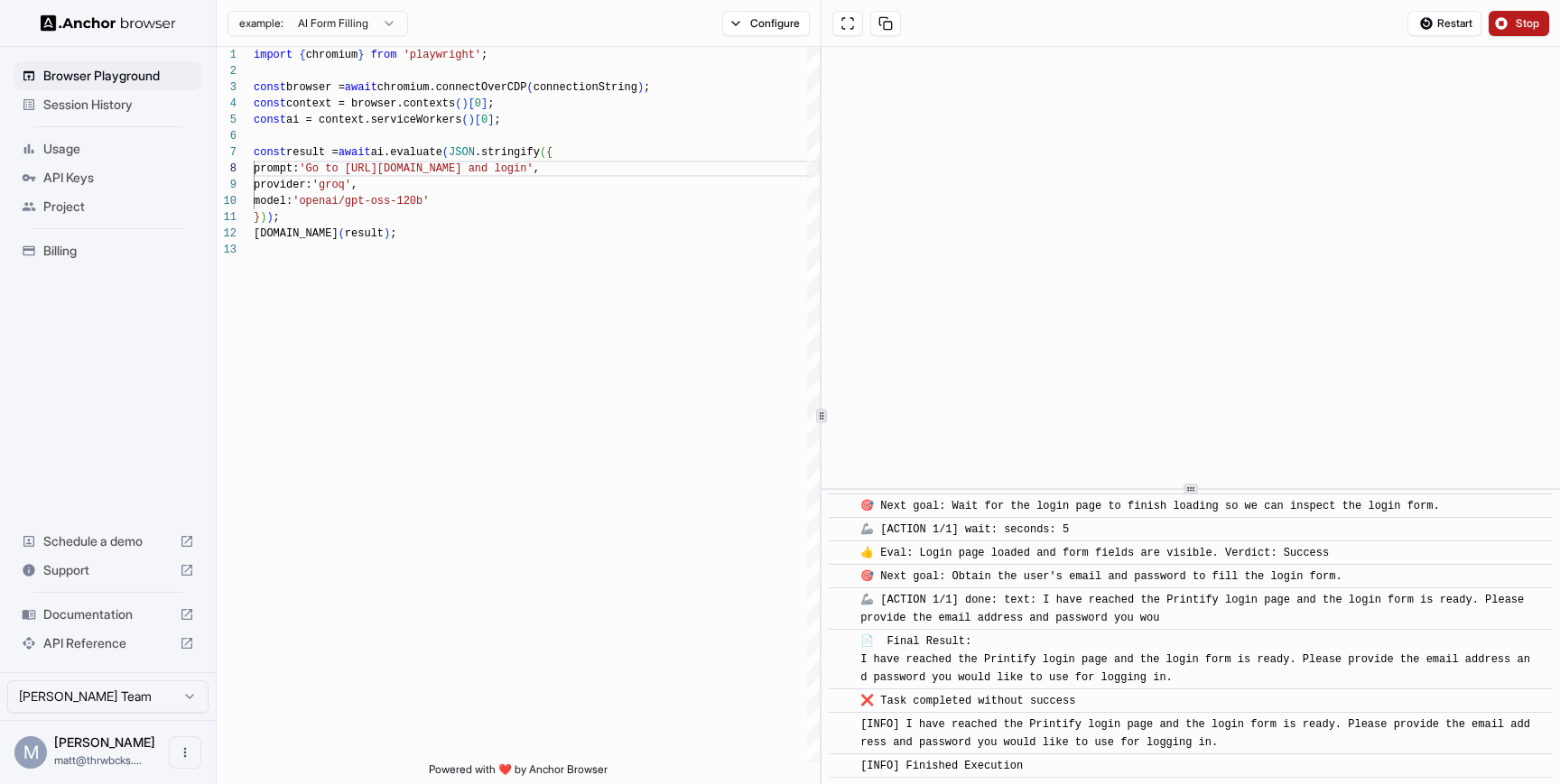
click at [1009, 765] on span "[INFO] Finished Execution" at bounding box center [941, 766] width 162 height 13
click at [568, 170] on div "import { chromium } from 'playwright' ; const browser = await chromium.connectO…" at bounding box center [536, 503] width 566 height 911
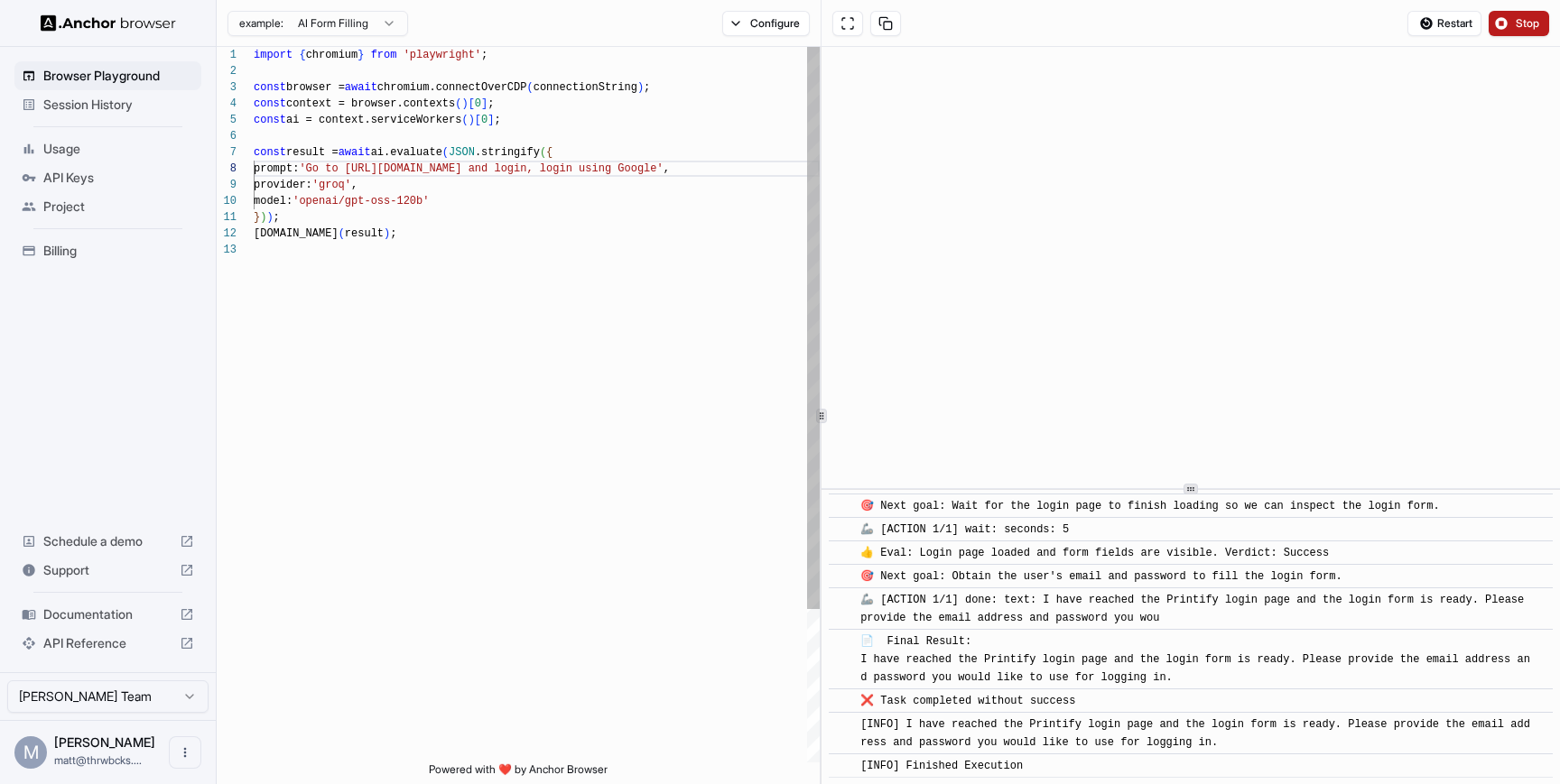
click at [696, 164] on div "import { chromium } from 'playwright' ; const browser = await chromium.connectO…" at bounding box center [536, 503] width 566 height 911
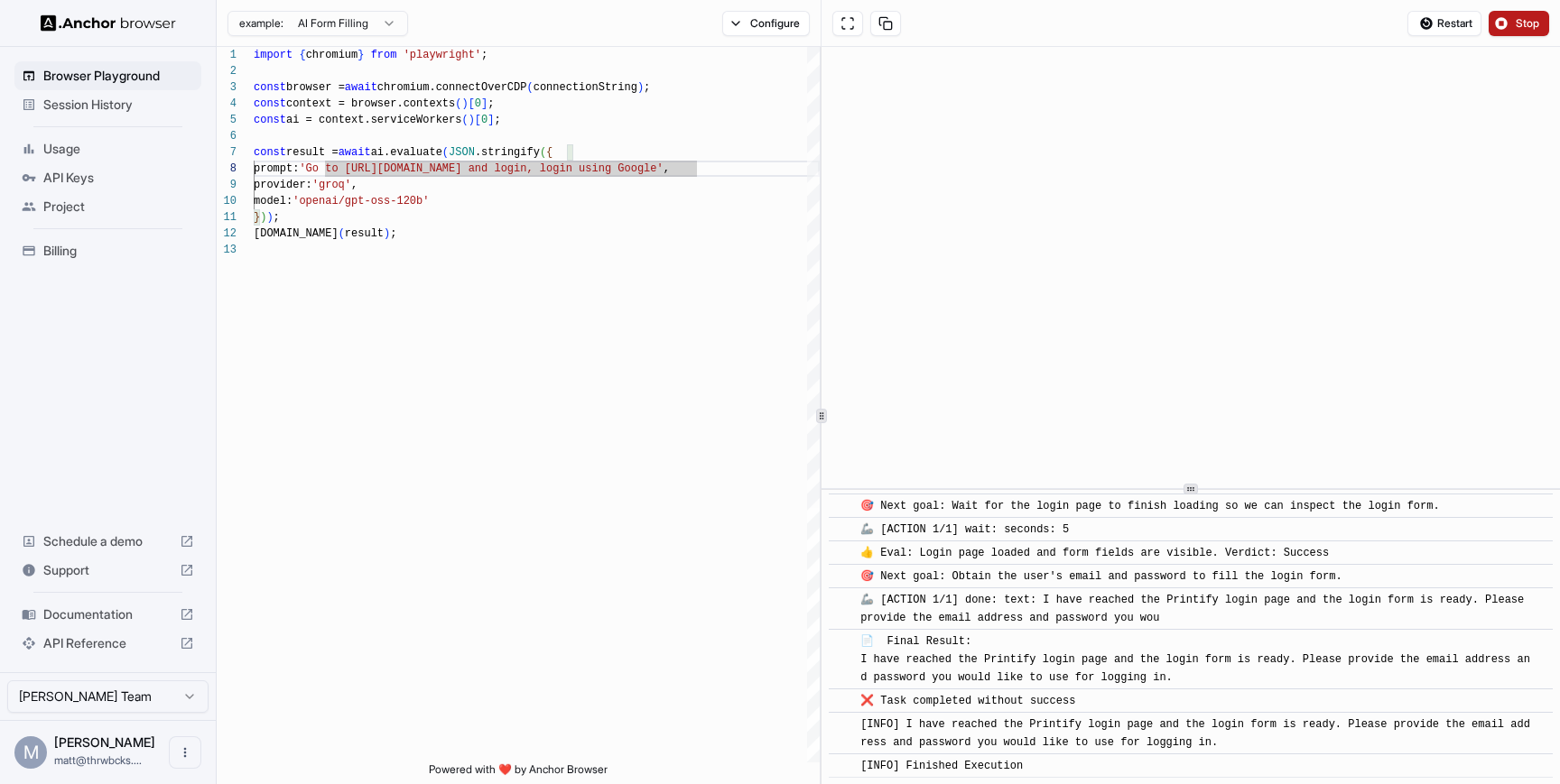
click at [1528, 14] on button "Stop" at bounding box center [1518, 23] width 60 height 25
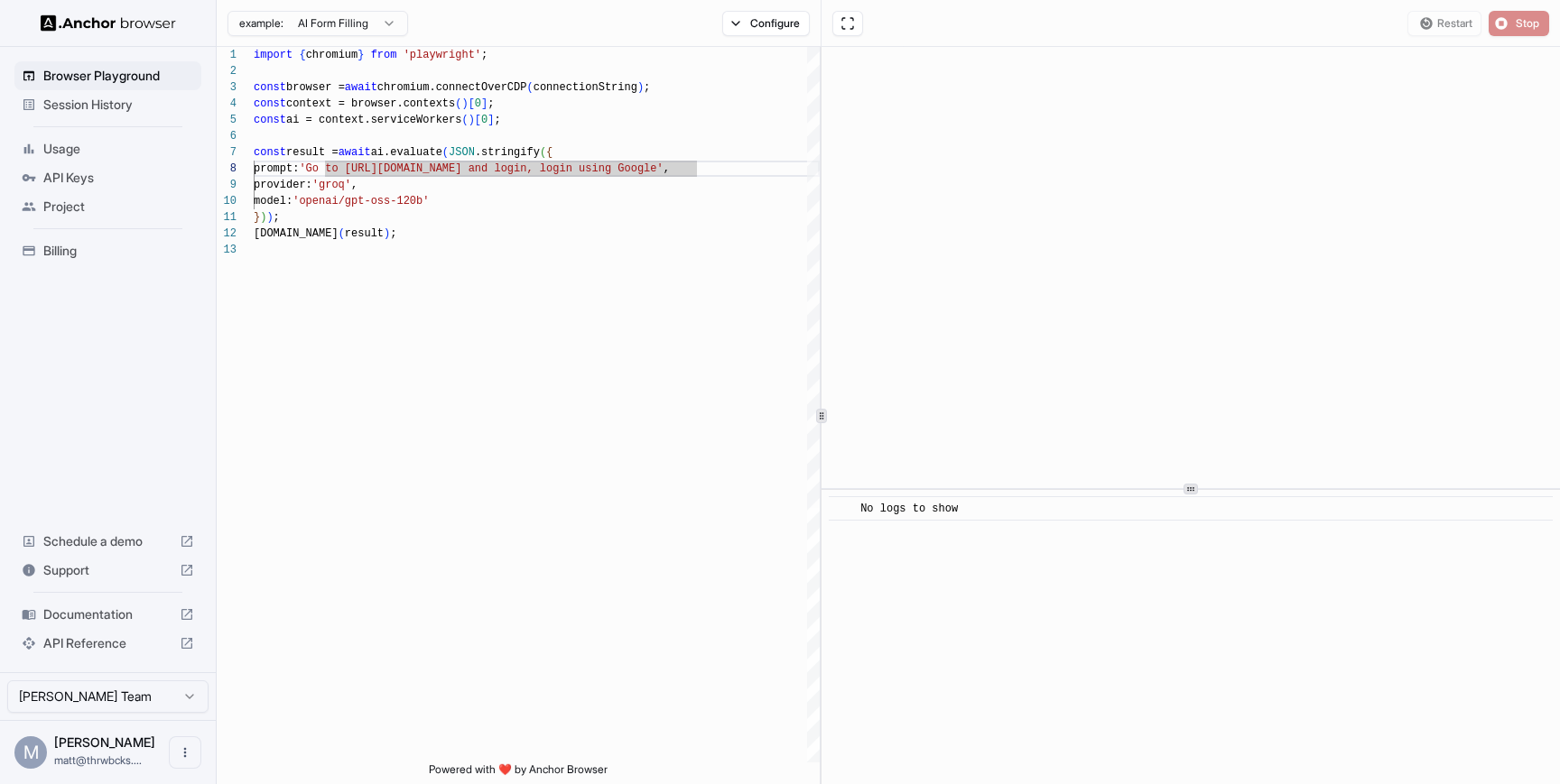
scroll to position [0, 0]
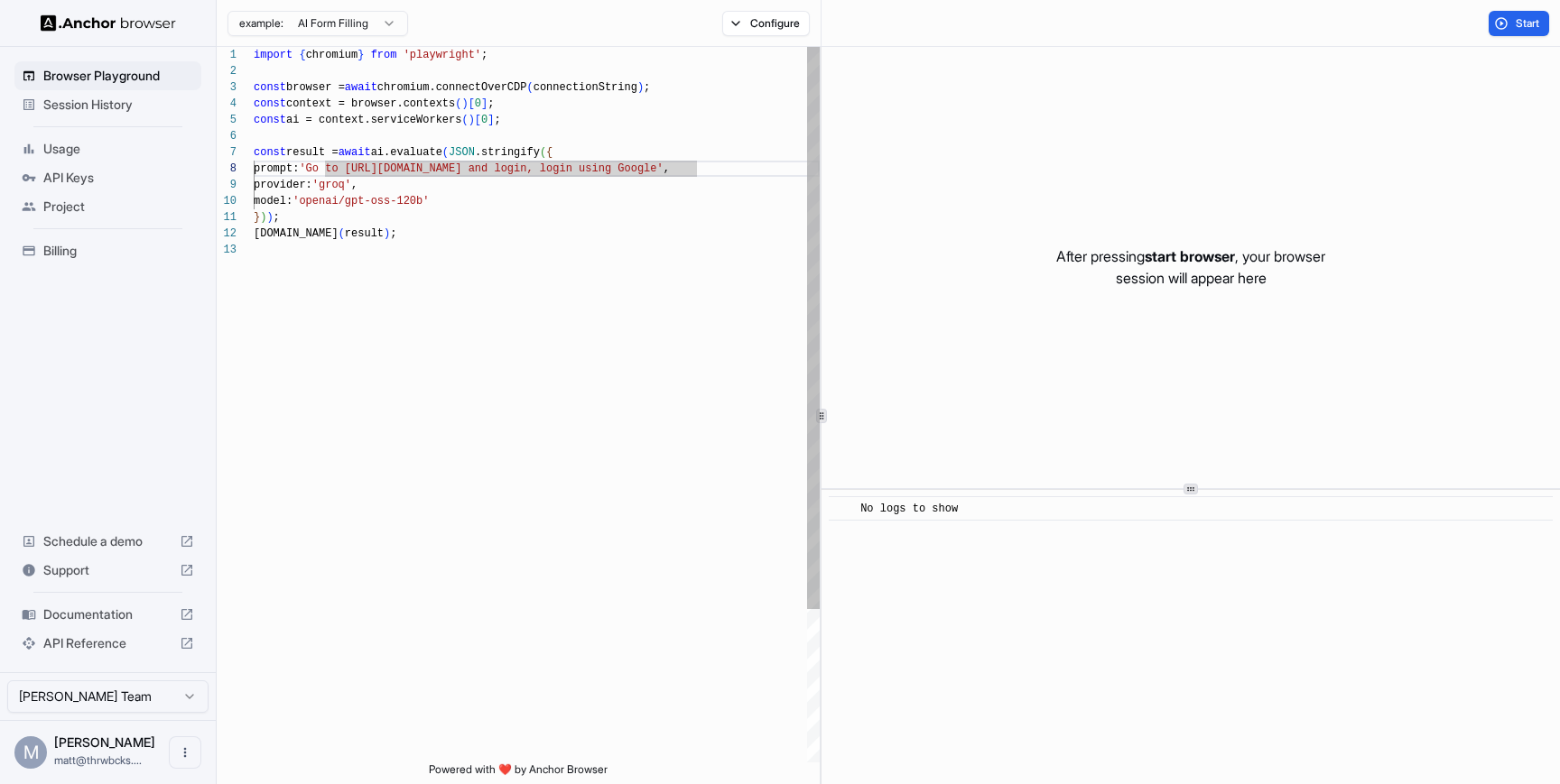
click at [697, 173] on div "import { chromium } from 'playwright' ; const browser = await chromium.connectO…" at bounding box center [536, 503] width 566 height 911
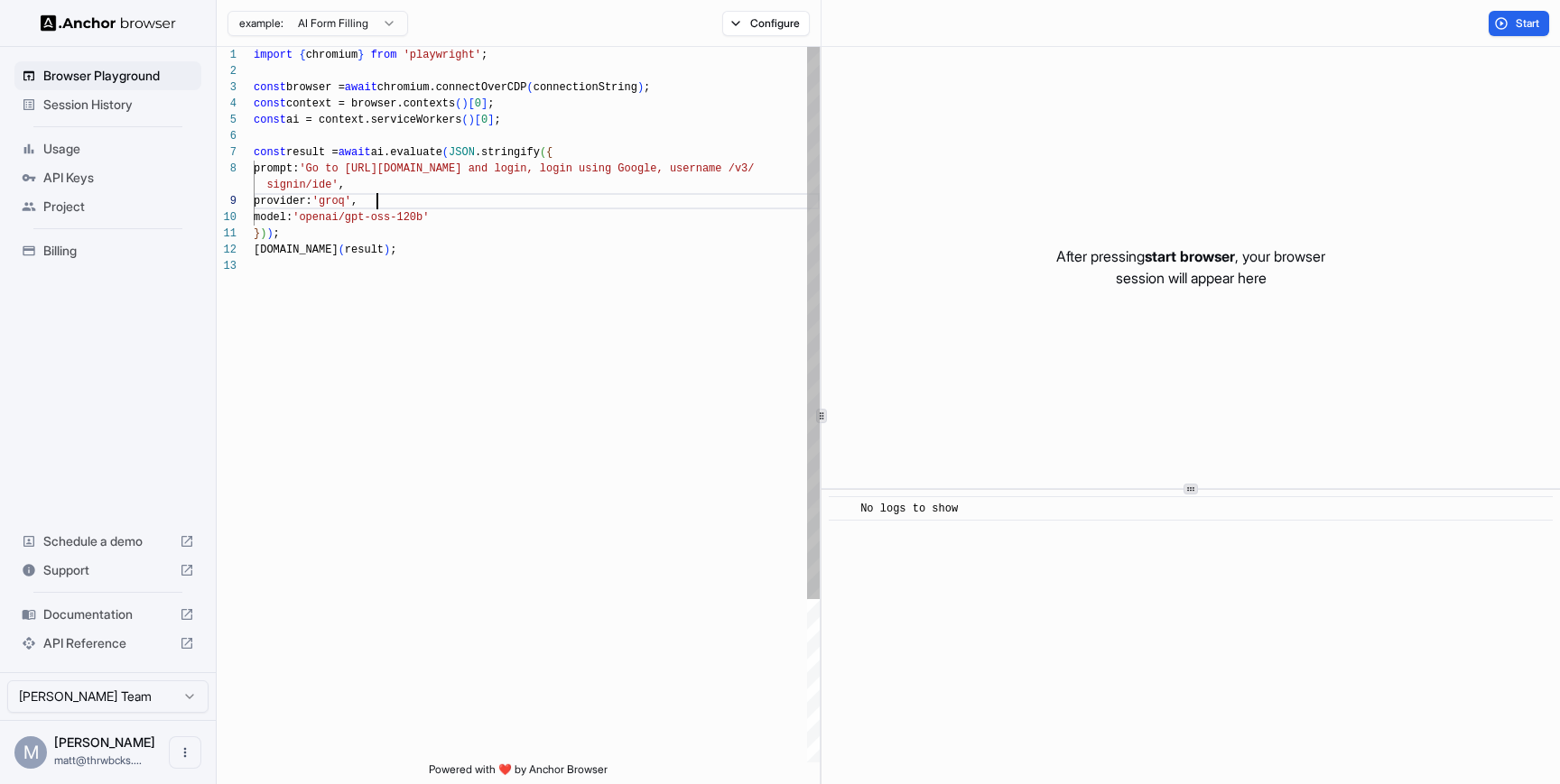
click at [743, 193] on div "import { chromium } from 'playwright' ; const browser = await chromium.connectO…" at bounding box center [536, 510] width 566 height 927
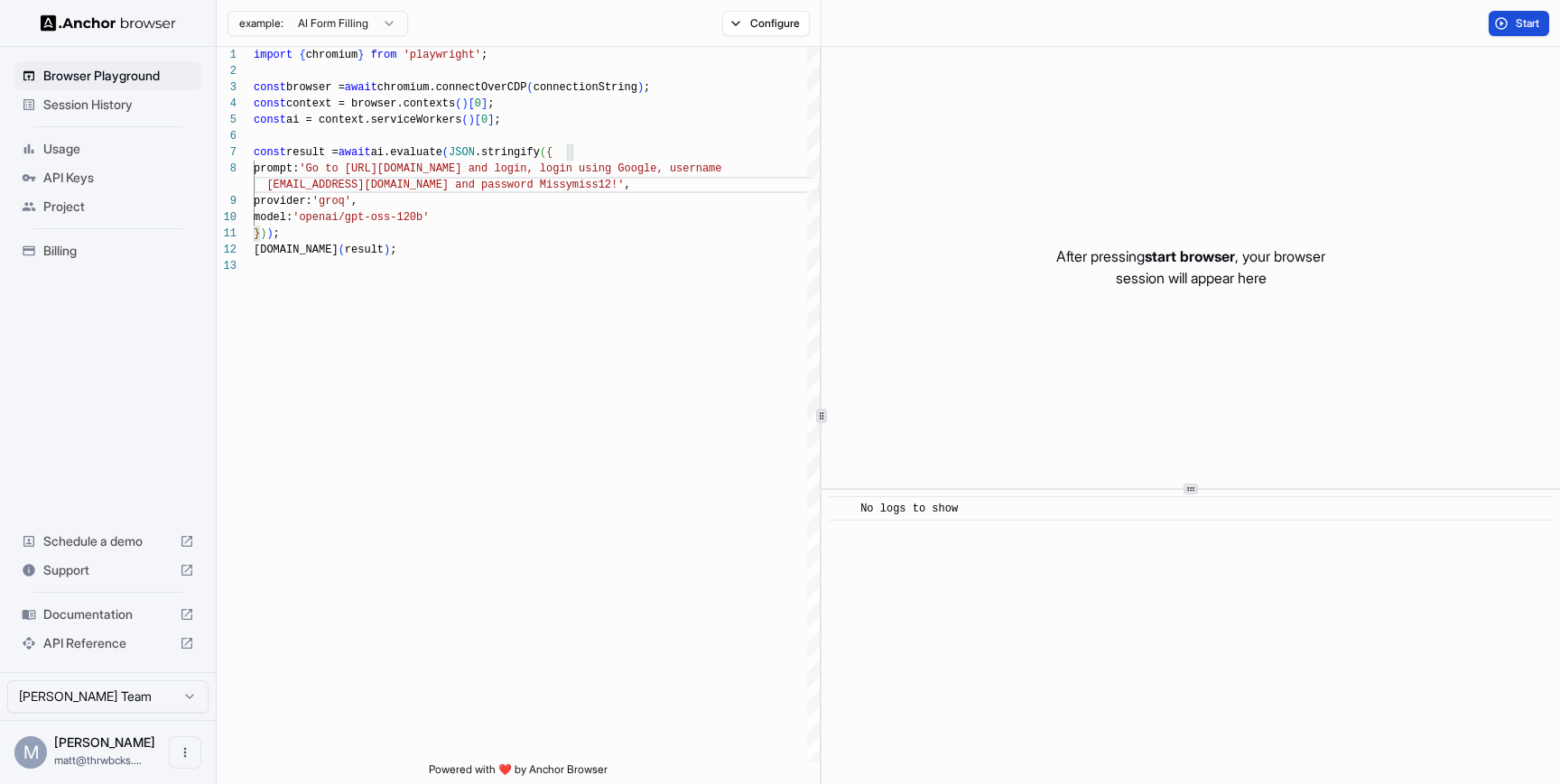
click at [1509, 12] on button "Start" at bounding box center [1518, 23] width 60 height 25
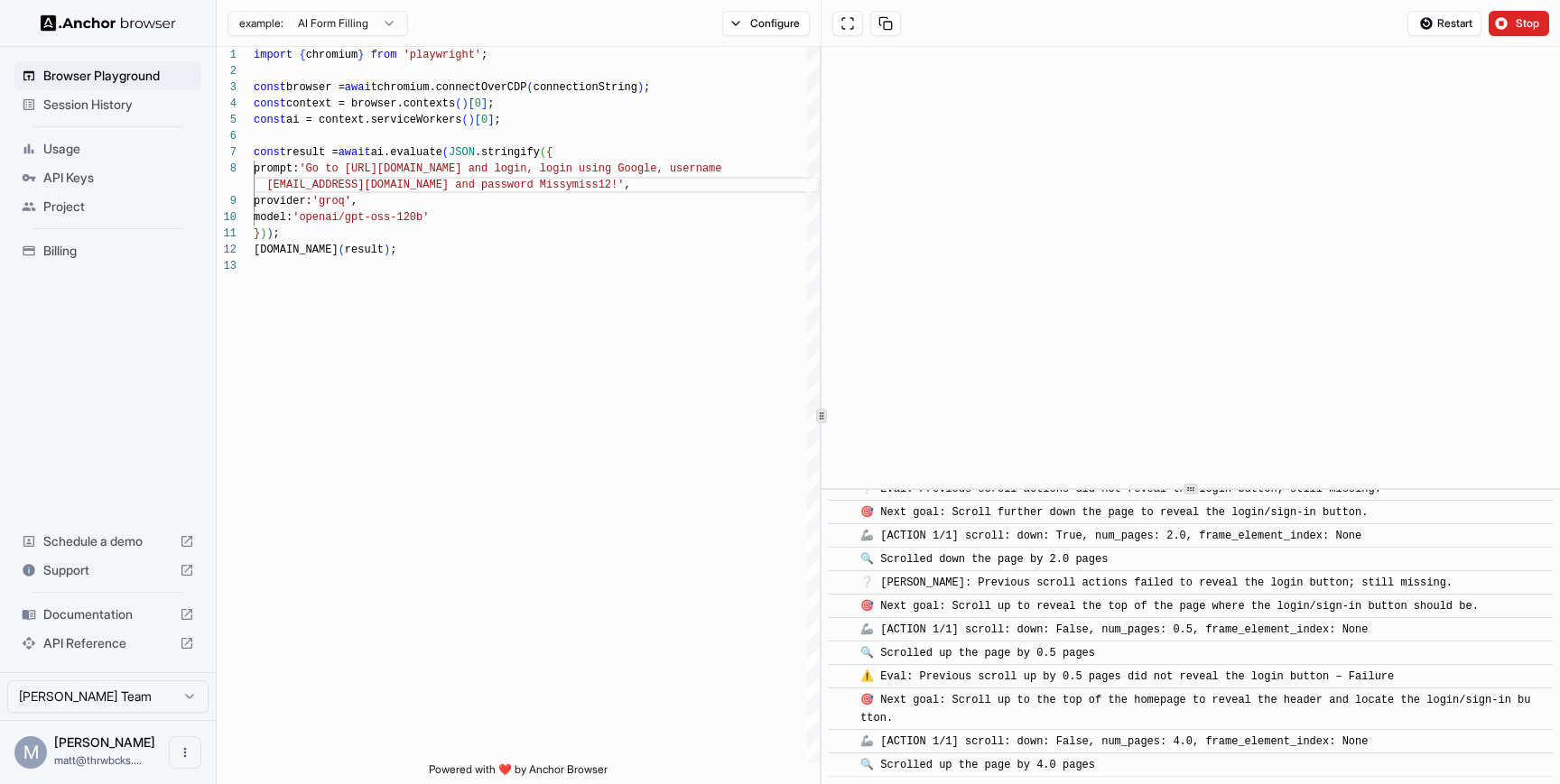
scroll to position [449, 0]
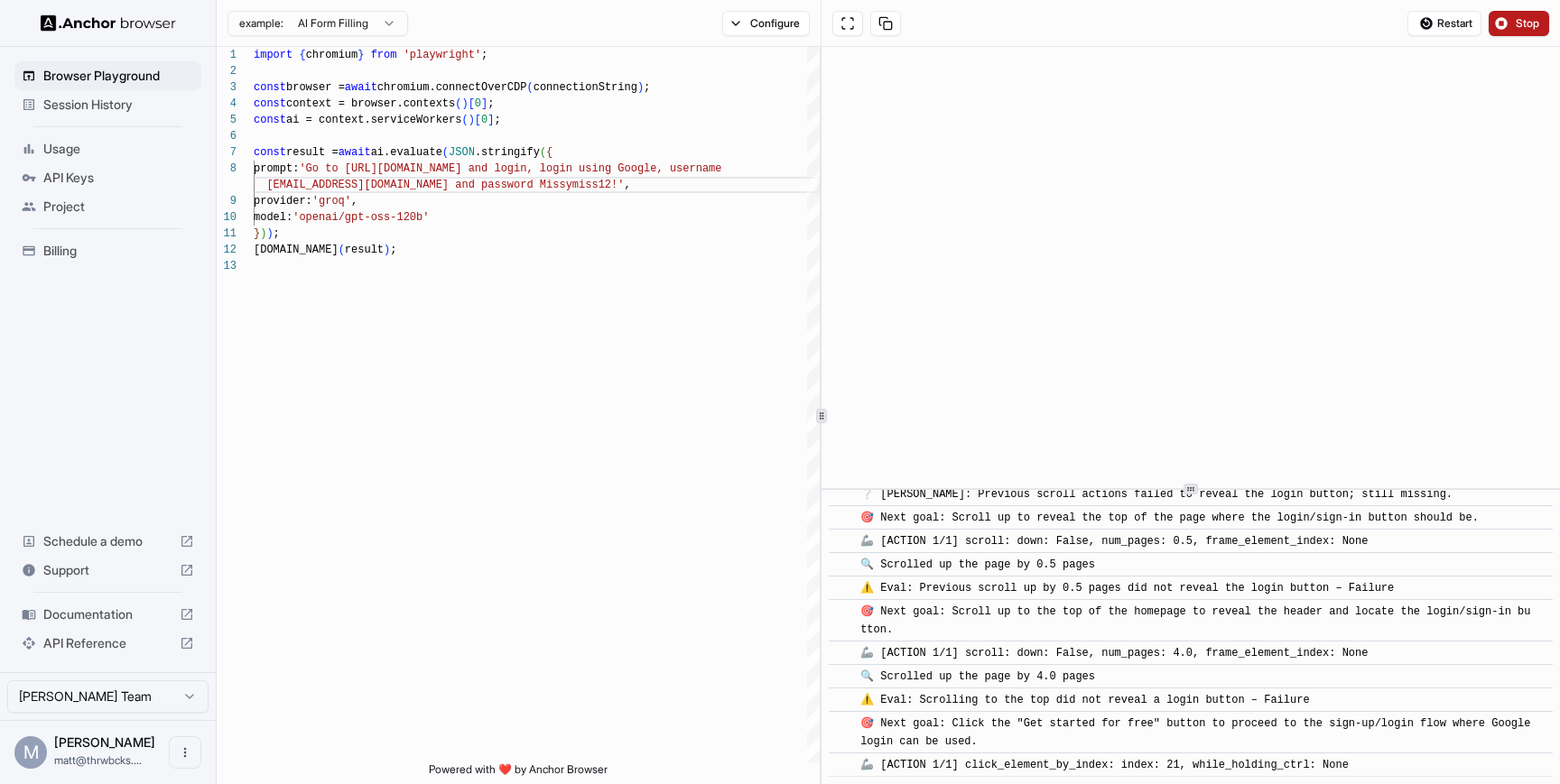
click at [1533, 21] on span "Stop" at bounding box center [1528, 24] width 25 height 15
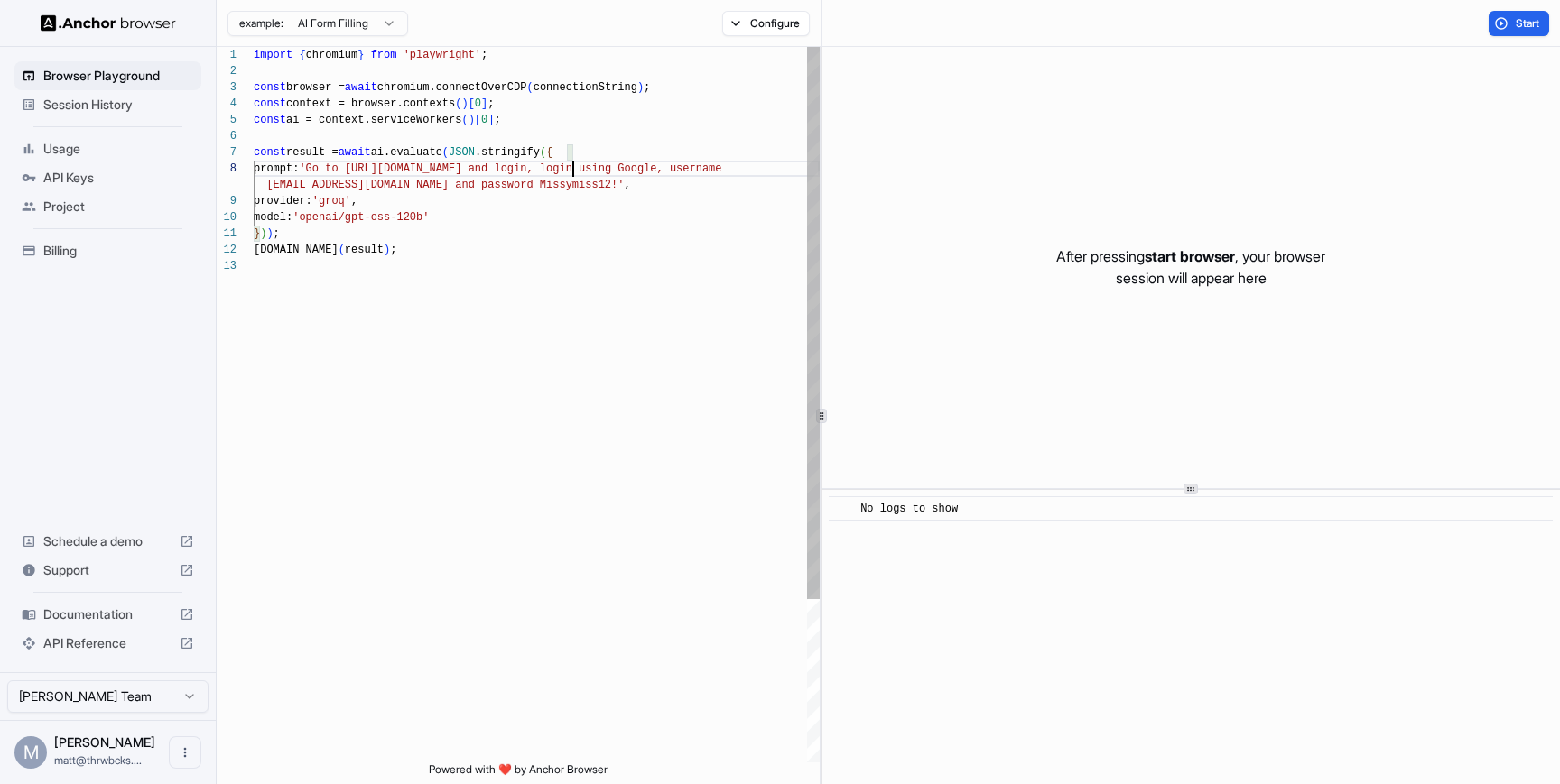
scroll to position [114, 0]
drag, startPoint x: 572, startPoint y: 169, endPoint x: 530, endPoint y: 170, distance: 42.0
click at [530, 170] on div "import { chromium } from 'playwright' ; const browser = await chromium.connectO…" at bounding box center [536, 510] width 566 height 927
drag, startPoint x: 501, startPoint y: 169, endPoint x: 365, endPoint y: 169, distance: 136.0
click at [365, 169] on div "import { chromium } from 'playwright' ; const browser = await chromium.connectO…" at bounding box center [536, 510] width 566 height 927
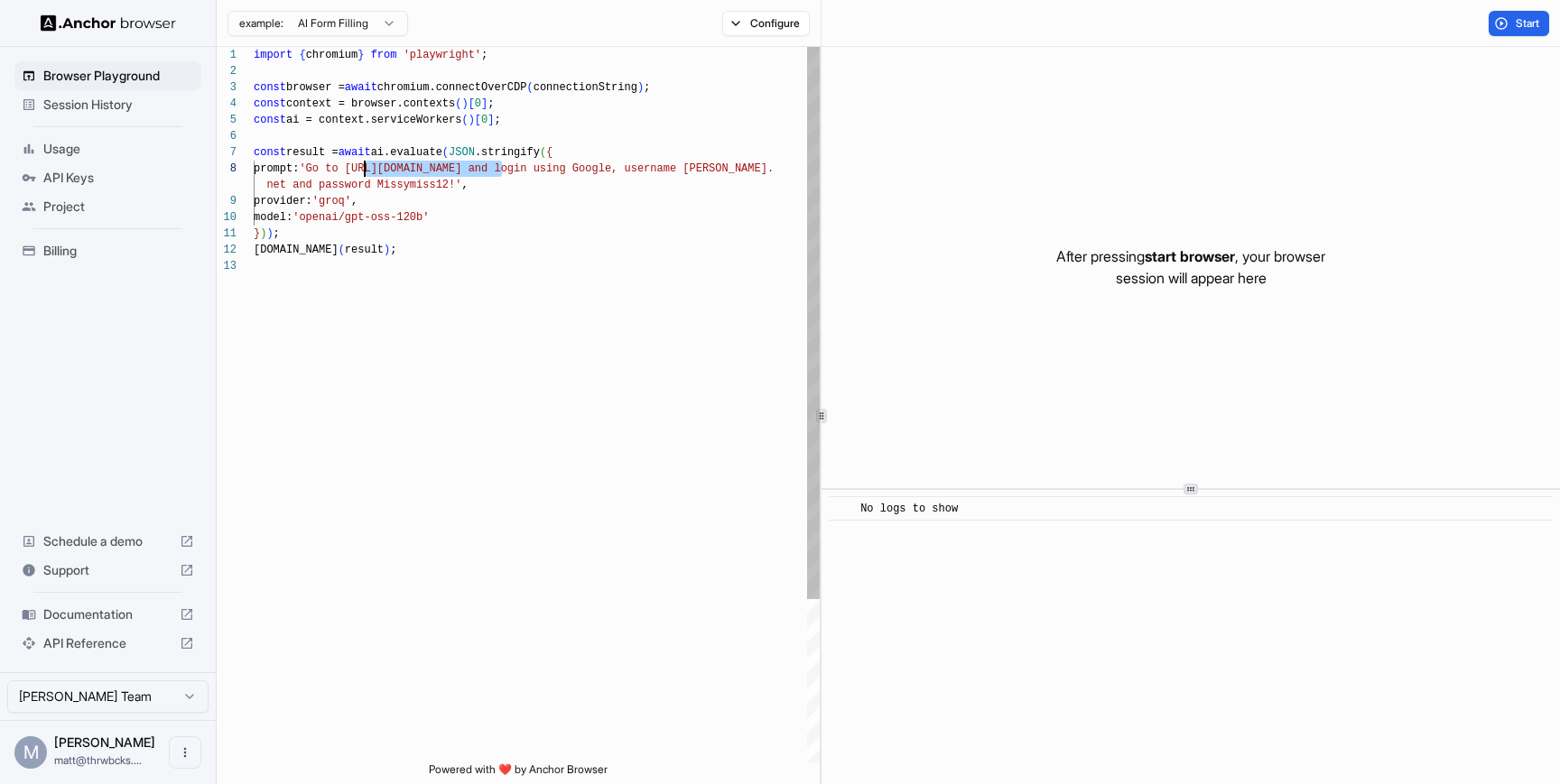
type textarea "**********"
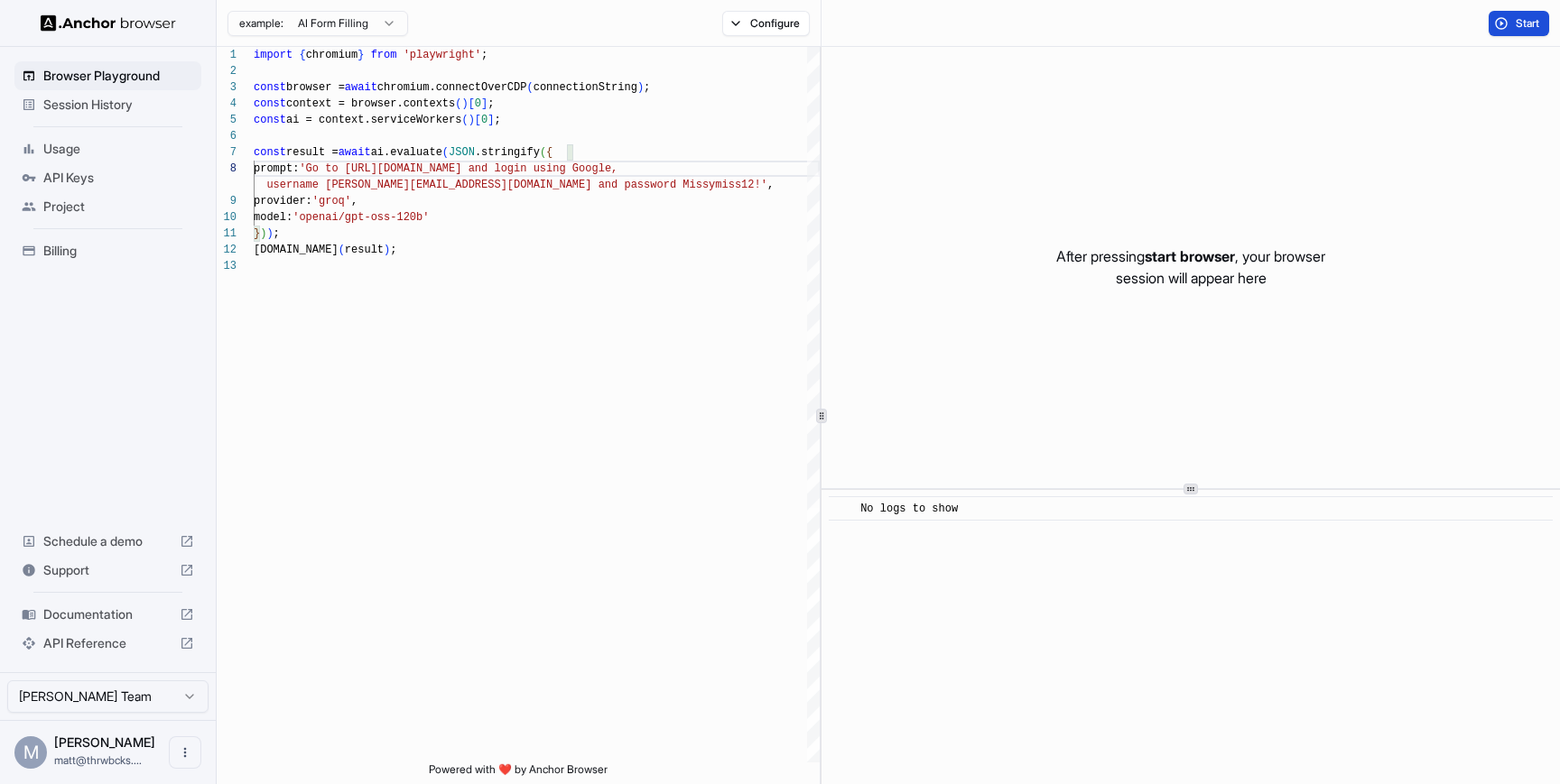
click at [1531, 26] on span "Start" at bounding box center [1528, 24] width 25 height 15
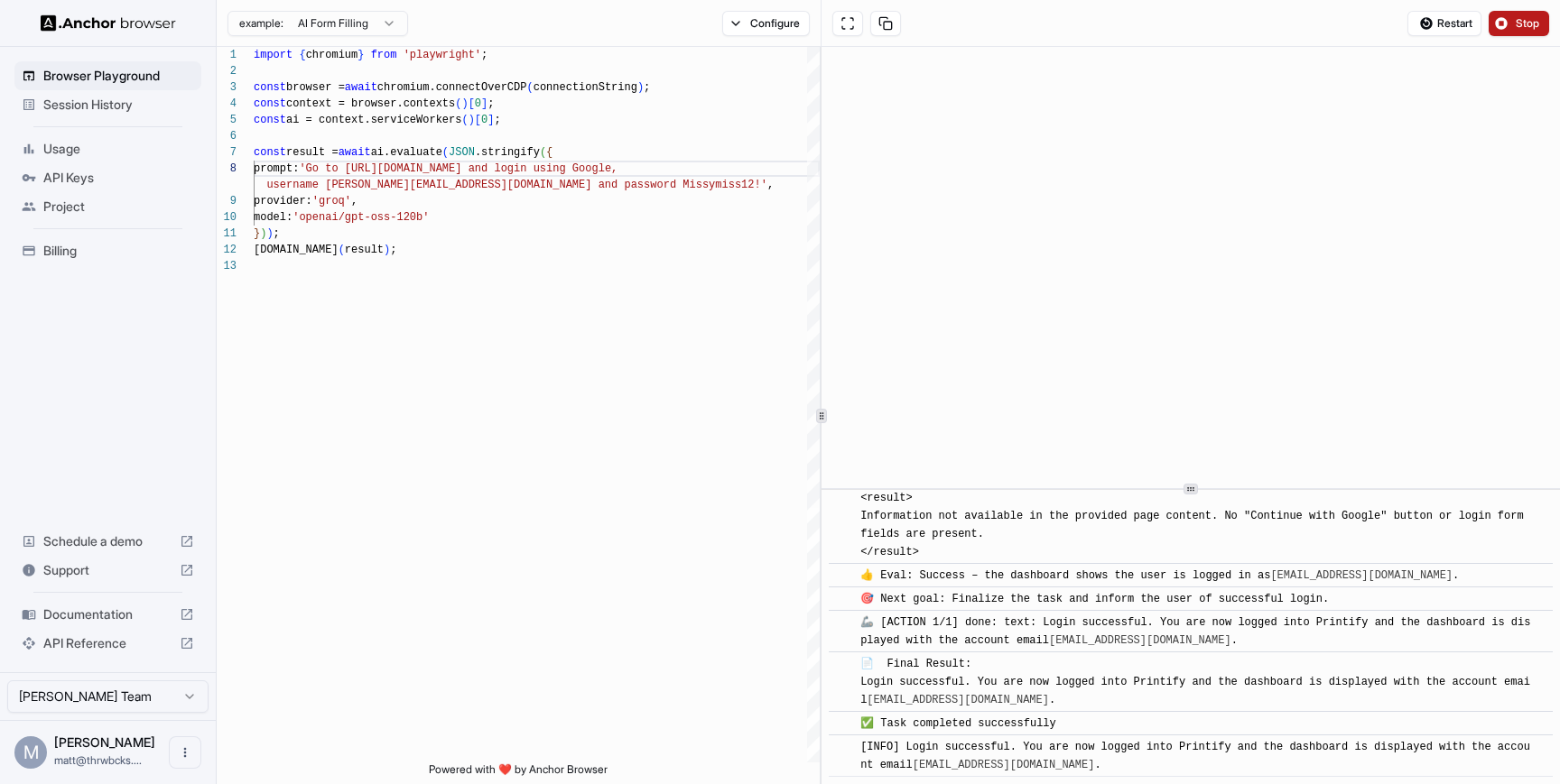
scroll to position [3347, 0]
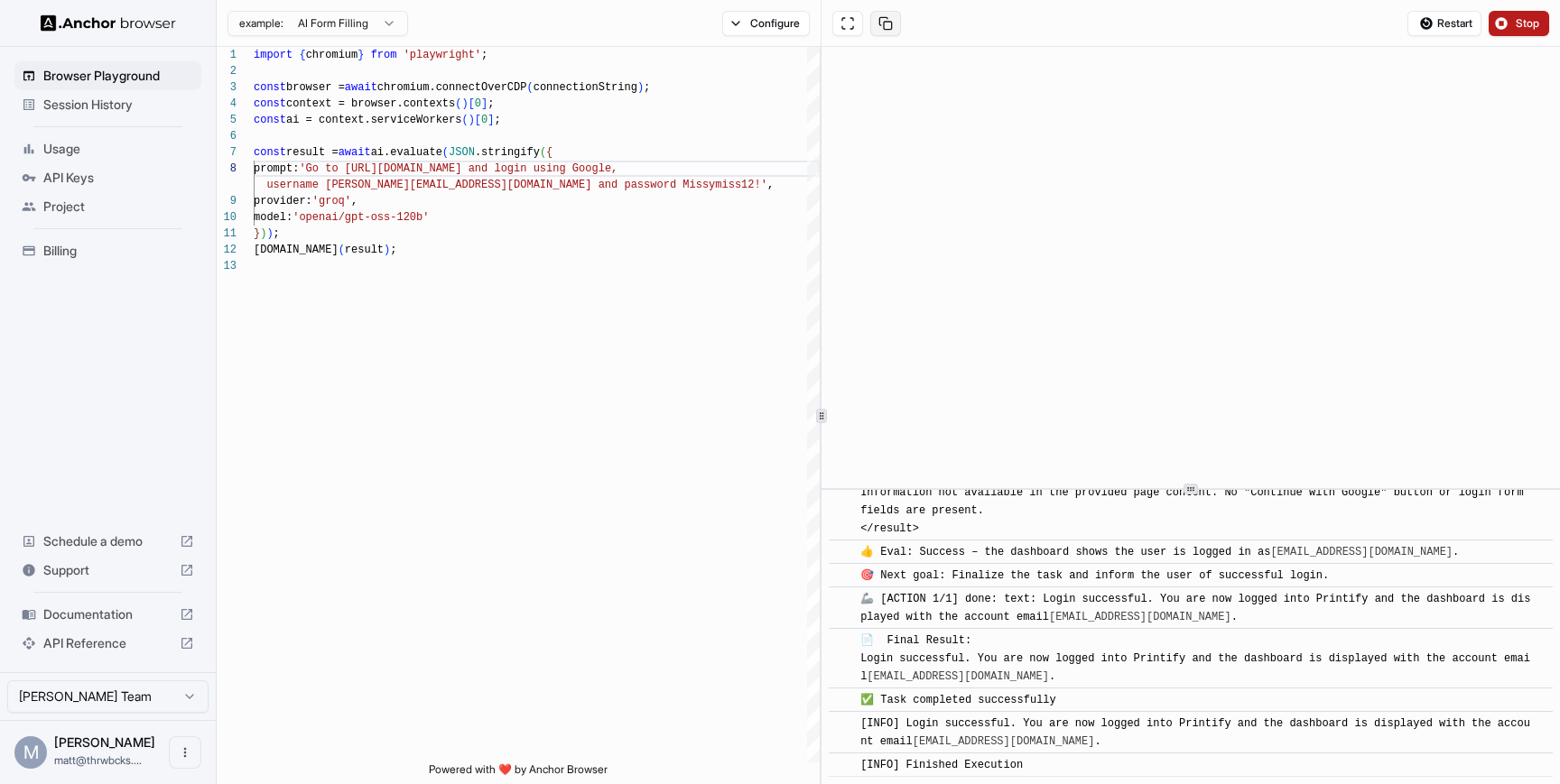
click at [884, 20] on button at bounding box center [885, 23] width 31 height 25
click at [1538, 30] on span "Stop" at bounding box center [1528, 24] width 25 height 15
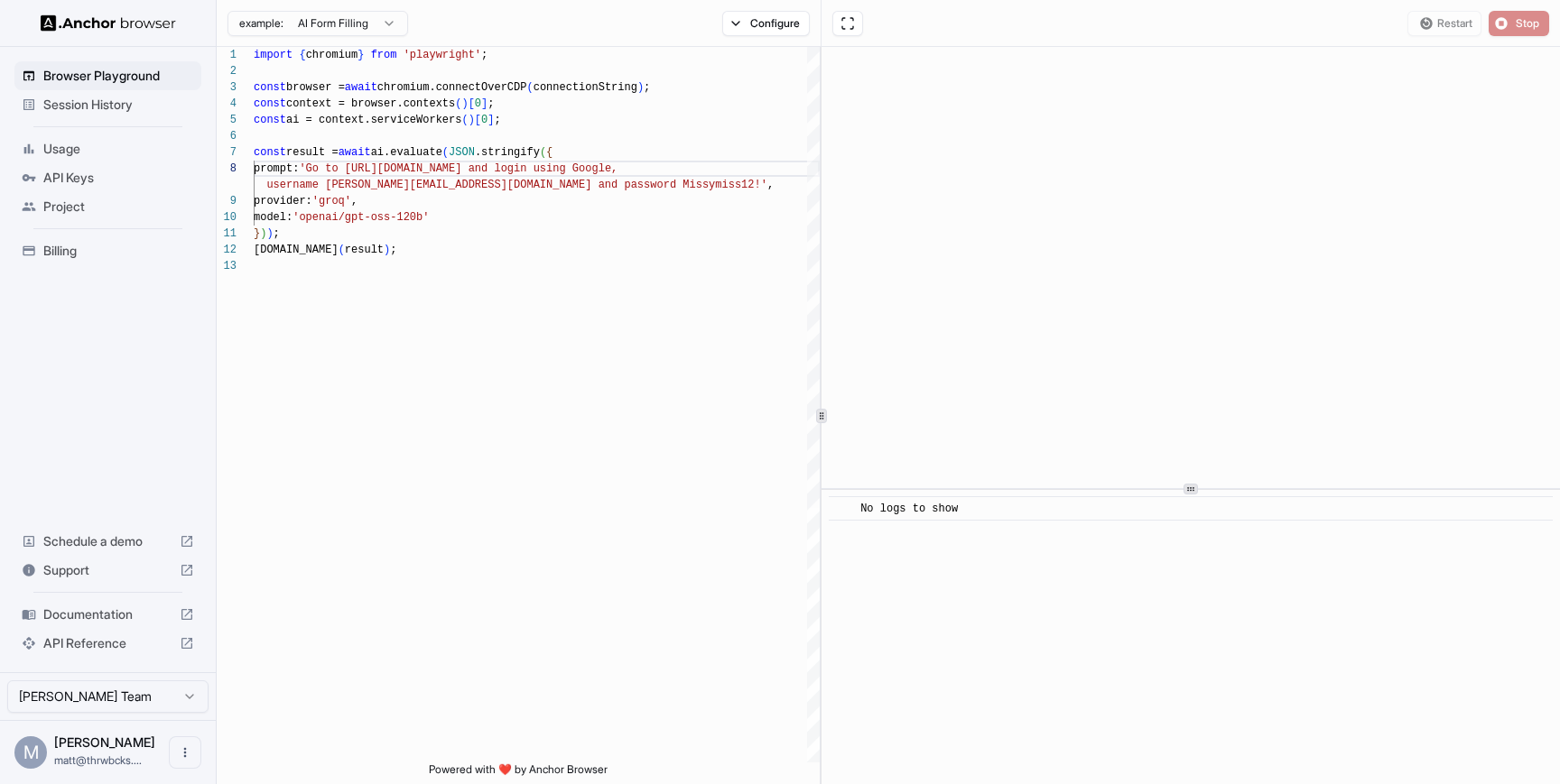
scroll to position [0, 0]
click at [1527, 19] on span "Start" at bounding box center [1528, 24] width 25 height 15
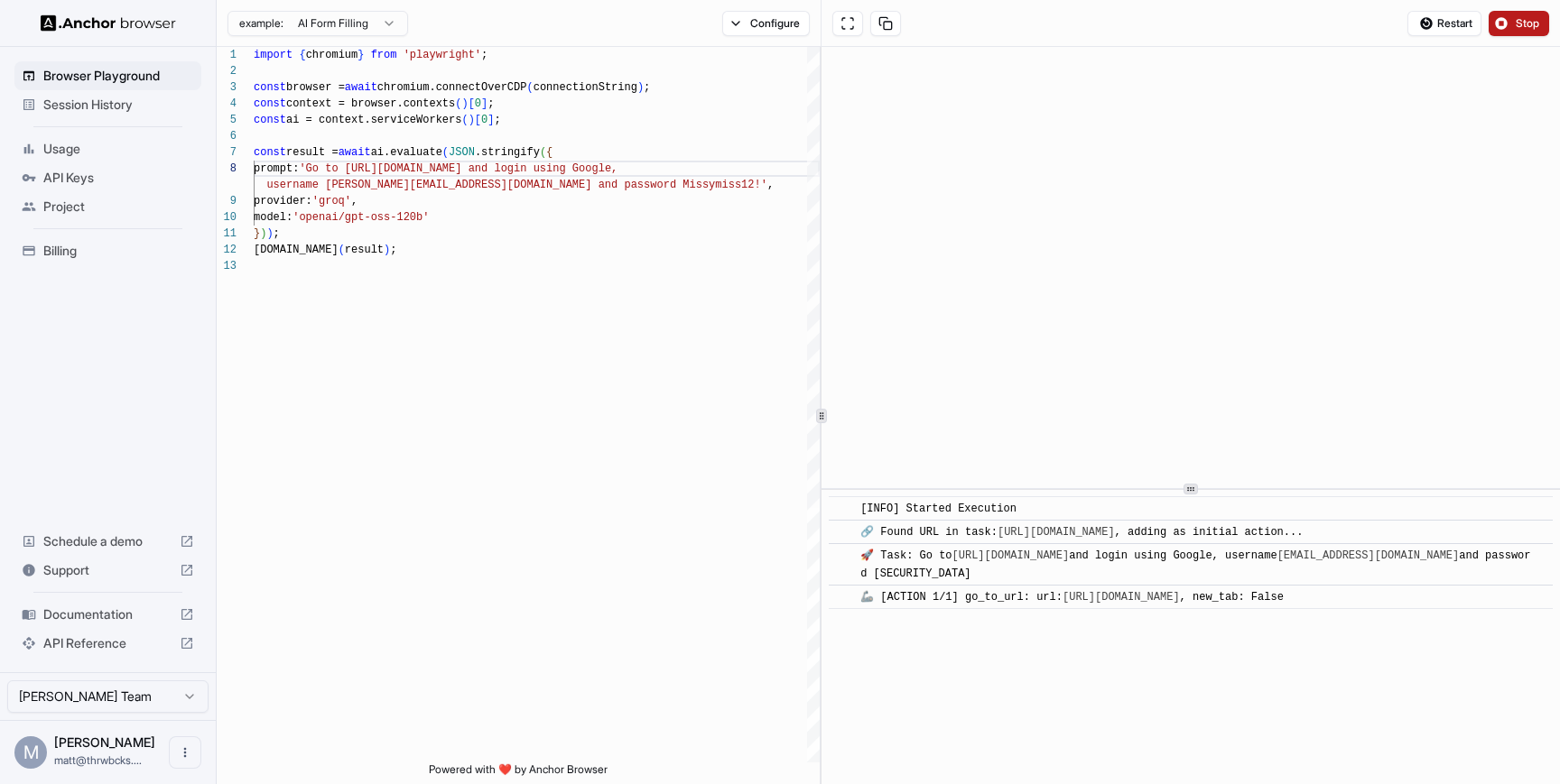
click at [140, 691] on html "Browser Playground Session History Usage API Keys Project Billing Schedule a de…" at bounding box center [780, 392] width 1560 height 784
click at [131, 756] on html "Browser Playground Session History Usage API Keys Project Billing Schedule a de…" at bounding box center [780, 392] width 1560 height 784
click at [179, 753] on icon "Open menu" at bounding box center [185, 753] width 15 height 15
click at [132, 690] on div at bounding box center [780, 392] width 1560 height 784
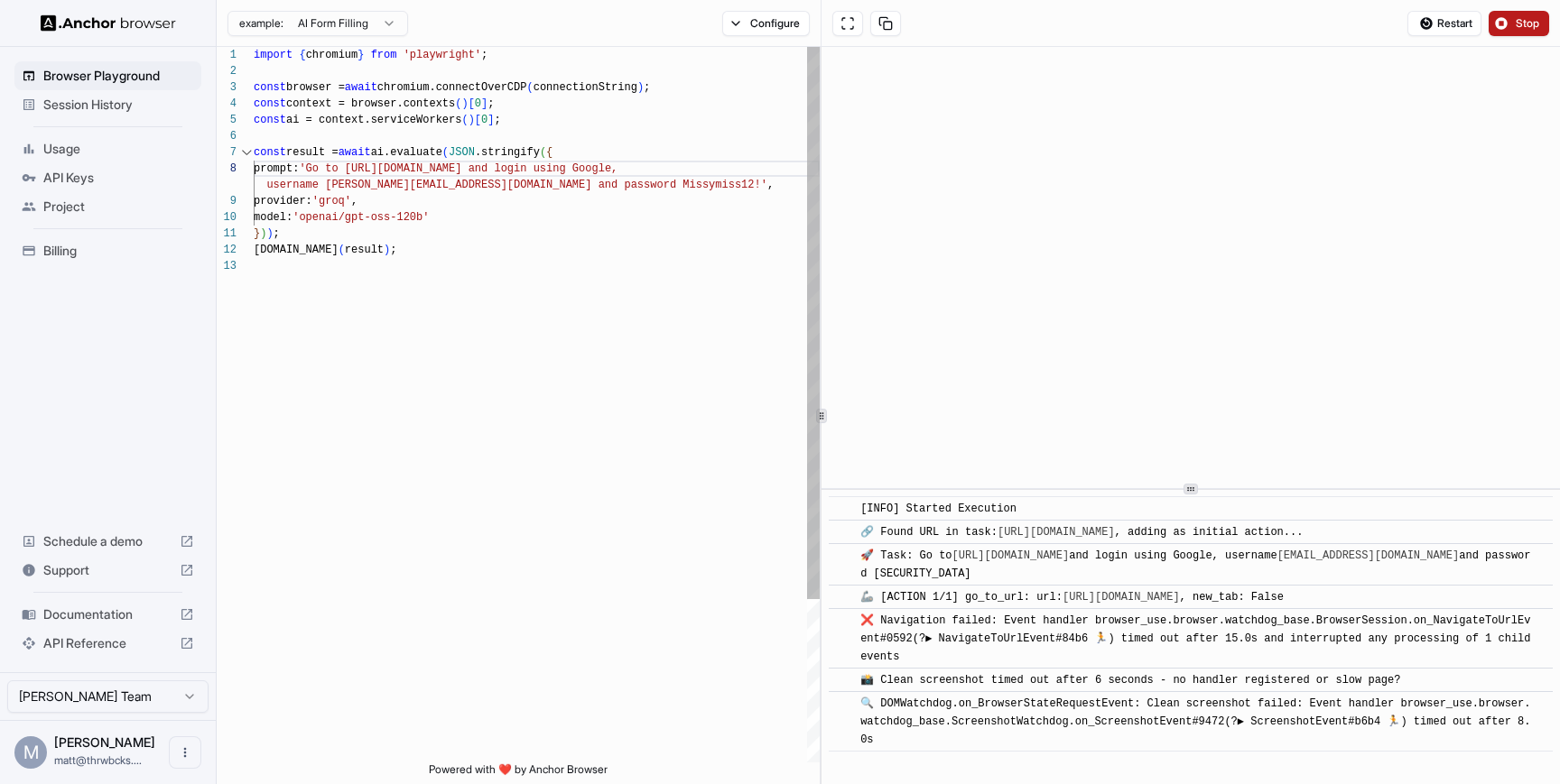
scroll to position [62, 0]
